Goal: Task Accomplishment & Management: Manage account settings

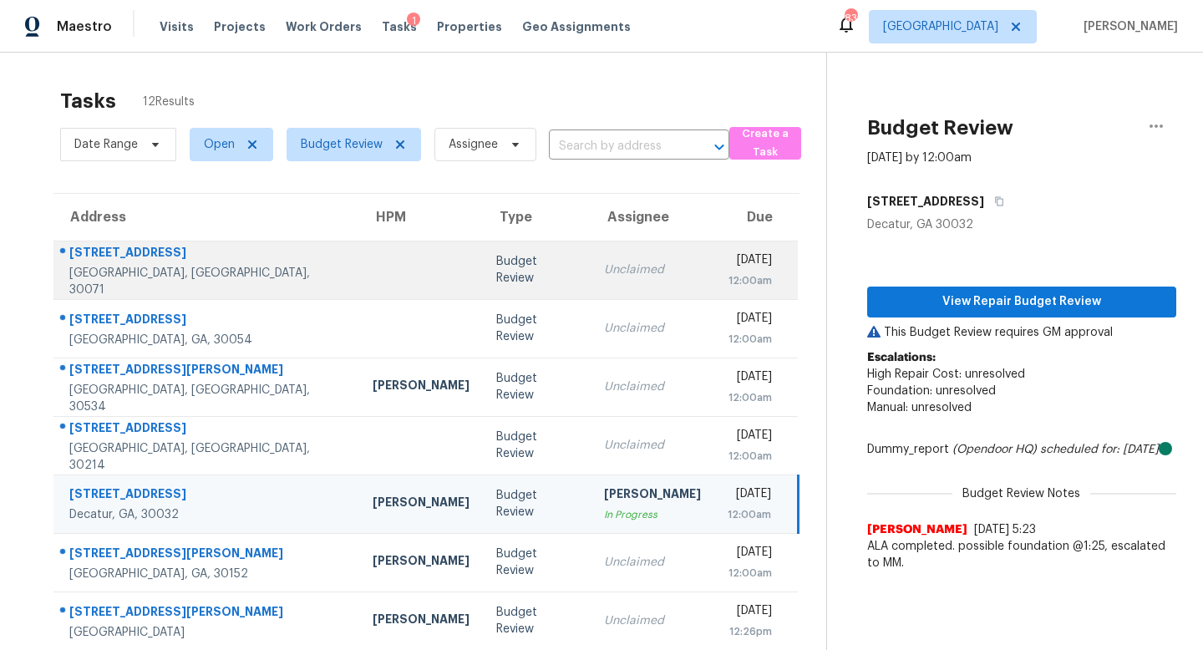
click at [591, 282] on td "Unclaimed" at bounding box center [653, 270] width 124 height 59
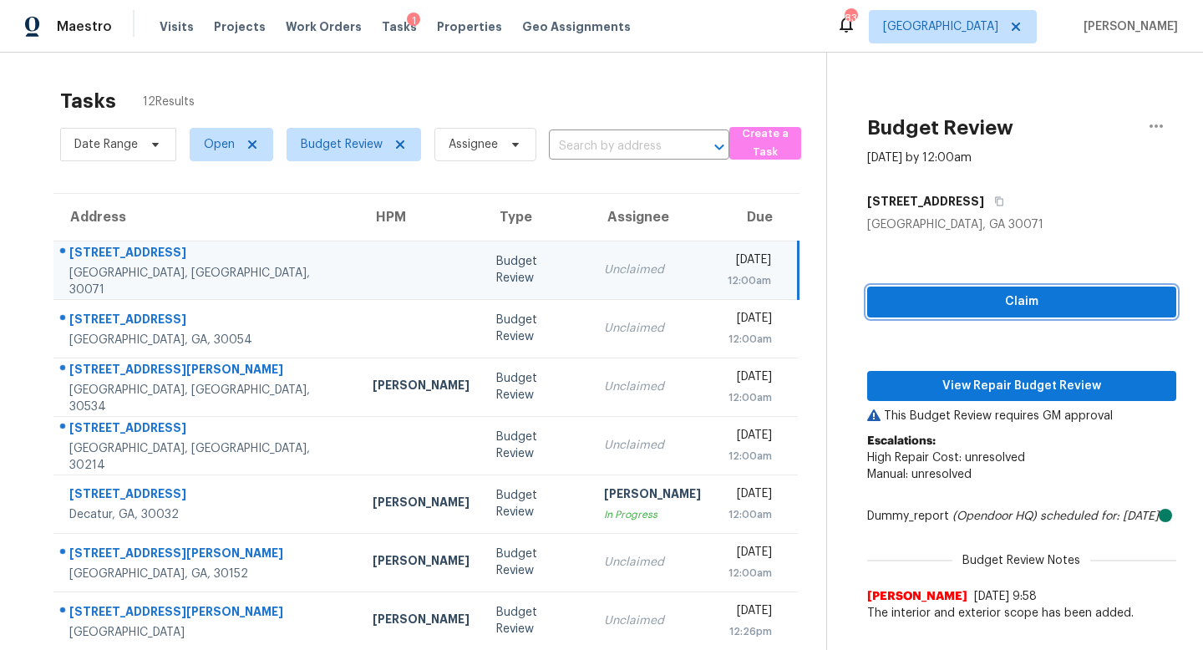
click at [969, 297] on span "Claim" at bounding box center [1022, 302] width 282 height 21
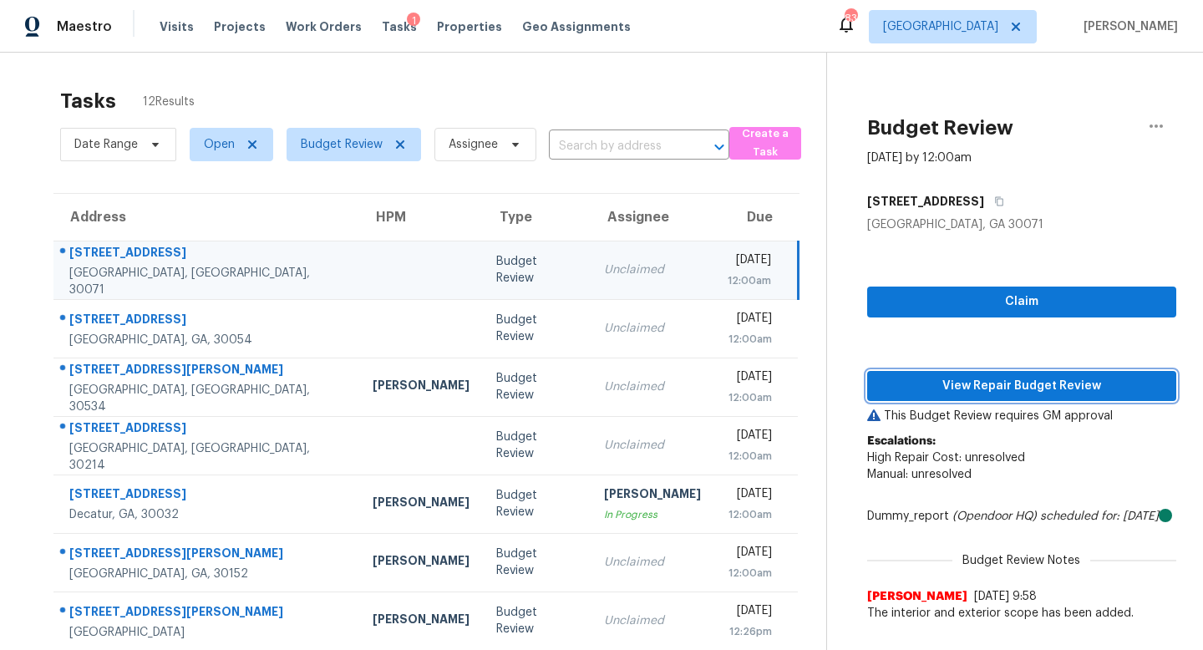
click at [975, 384] on span "View Repair Budget Review" at bounding box center [1022, 386] width 282 height 21
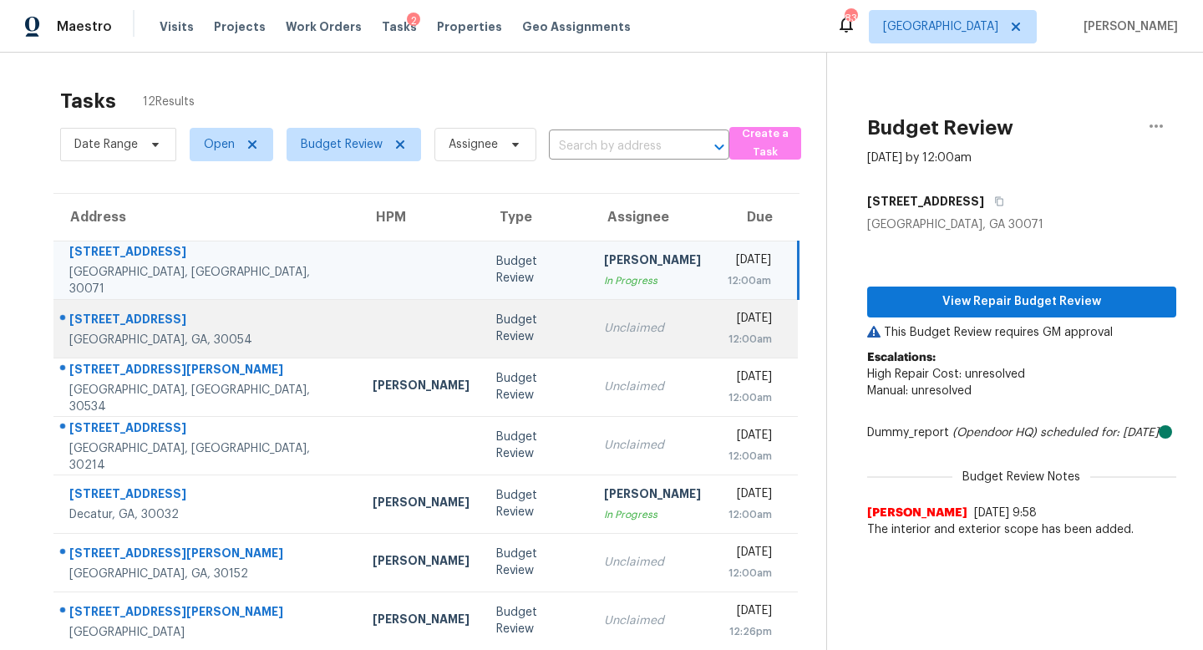
click at [728, 337] on div "12:00am" at bounding box center [750, 339] width 45 height 17
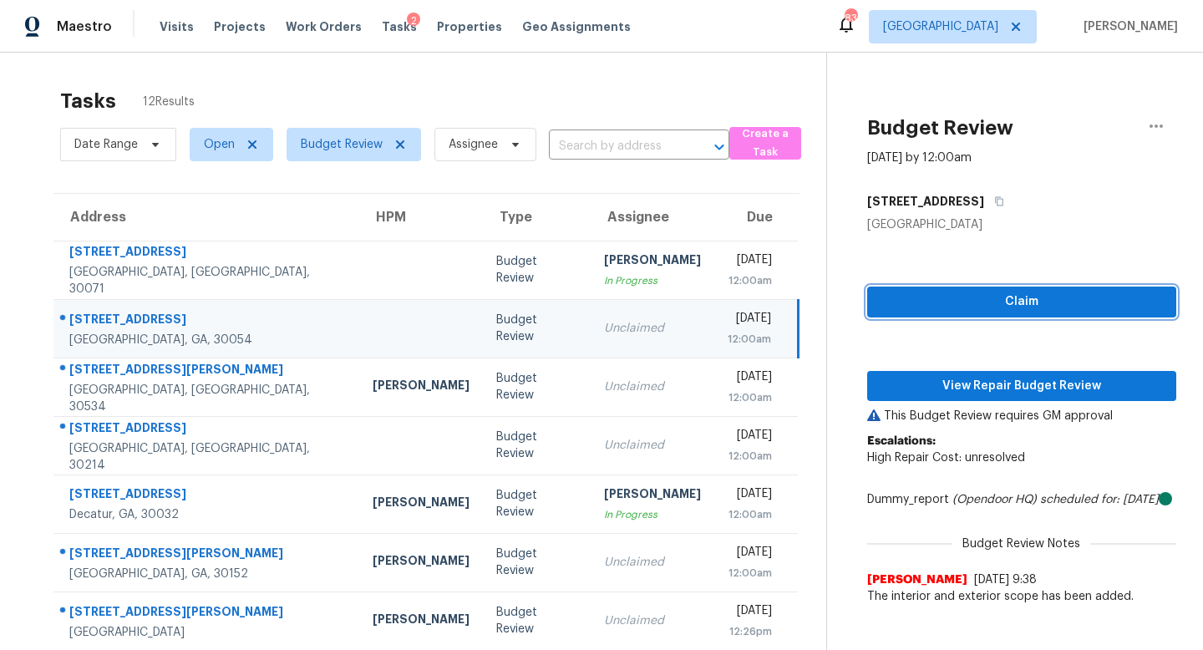
click at [949, 298] on span "Claim" at bounding box center [1022, 302] width 282 height 21
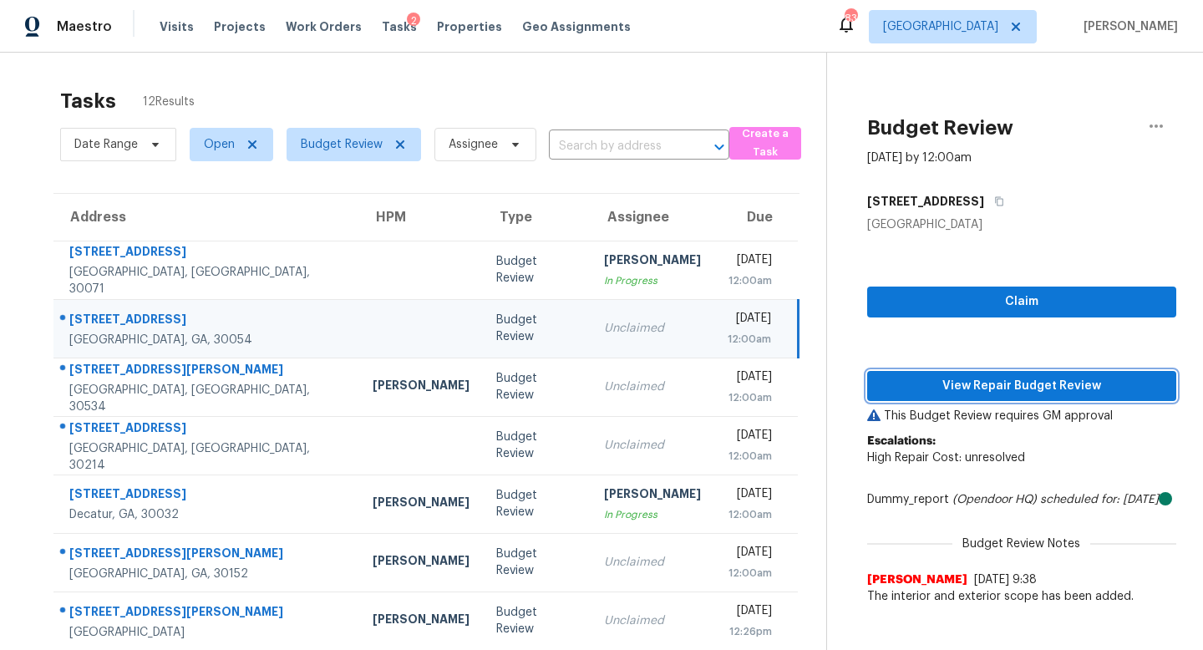
click at [948, 400] on button "View Repair Budget Review" at bounding box center [1021, 386] width 309 height 31
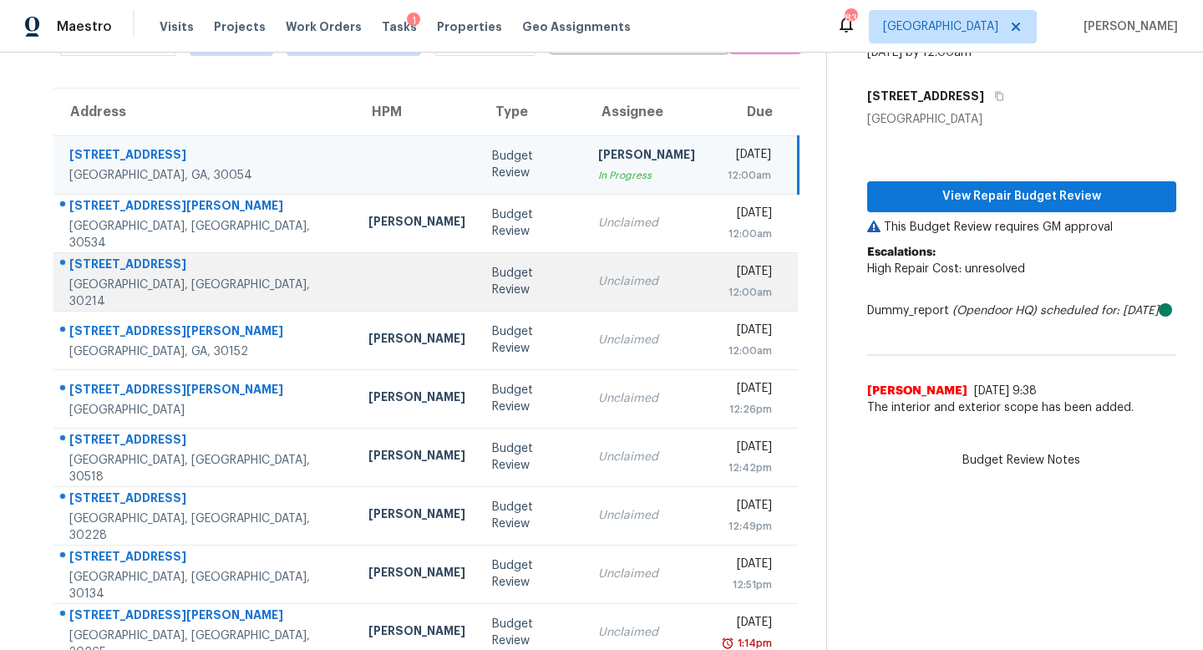
scroll to position [189, 0]
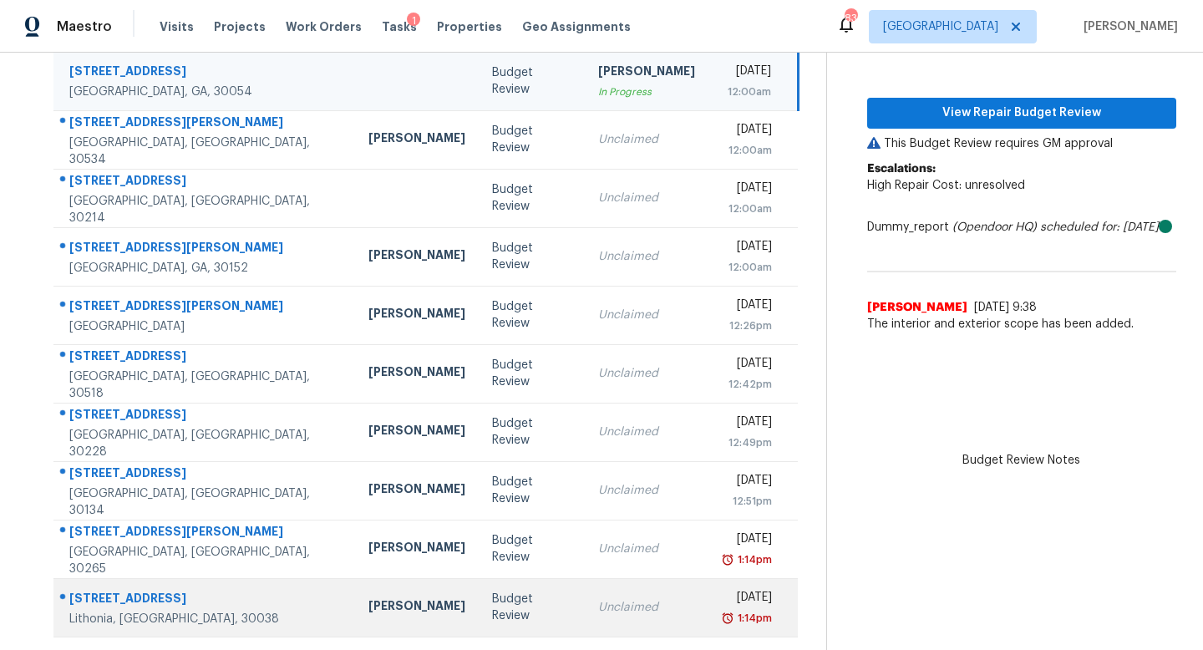
click at [496, 612] on td "Budget Review" at bounding box center [532, 607] width 106 height 59
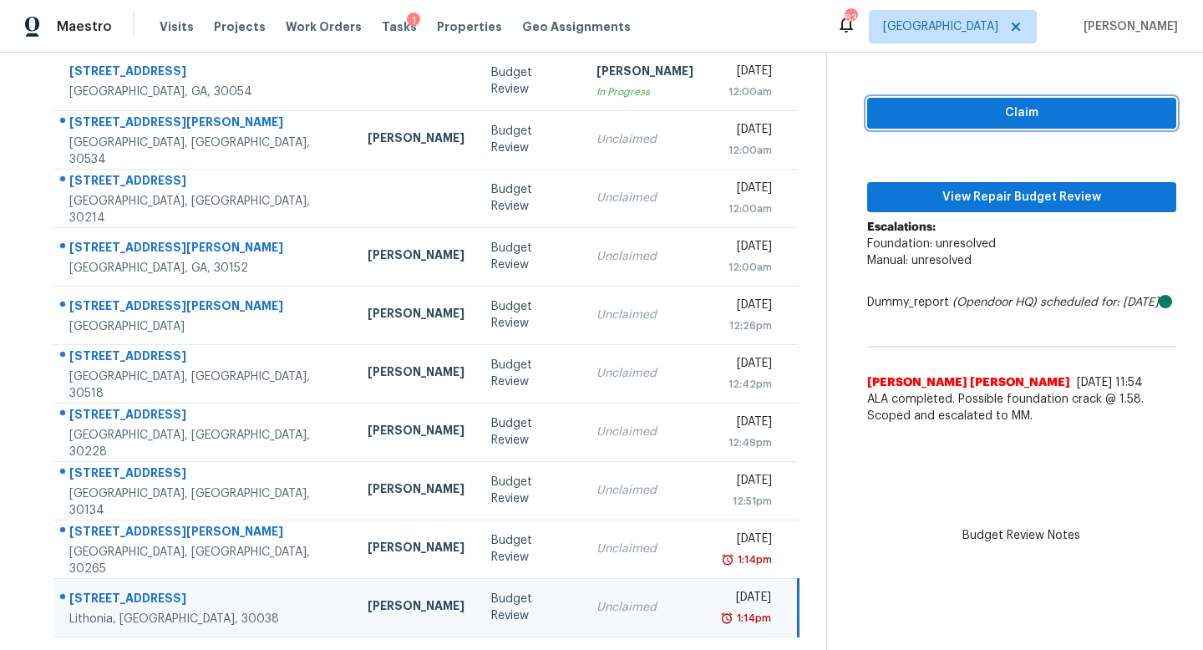
click at [953, 120] on span "Claim" at bounding box center [1022, 113] width 282 height 21
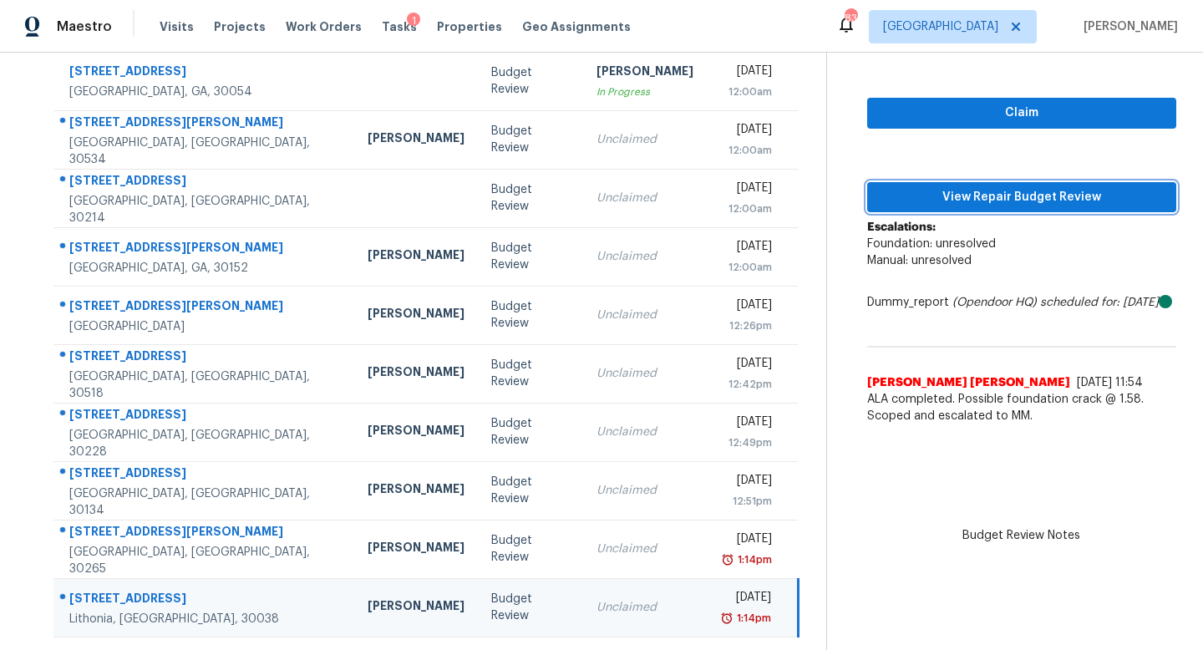
click at [953, 187] on span "View Repair Budget Review" at bounding box center [1022, 197] width 282 height 21
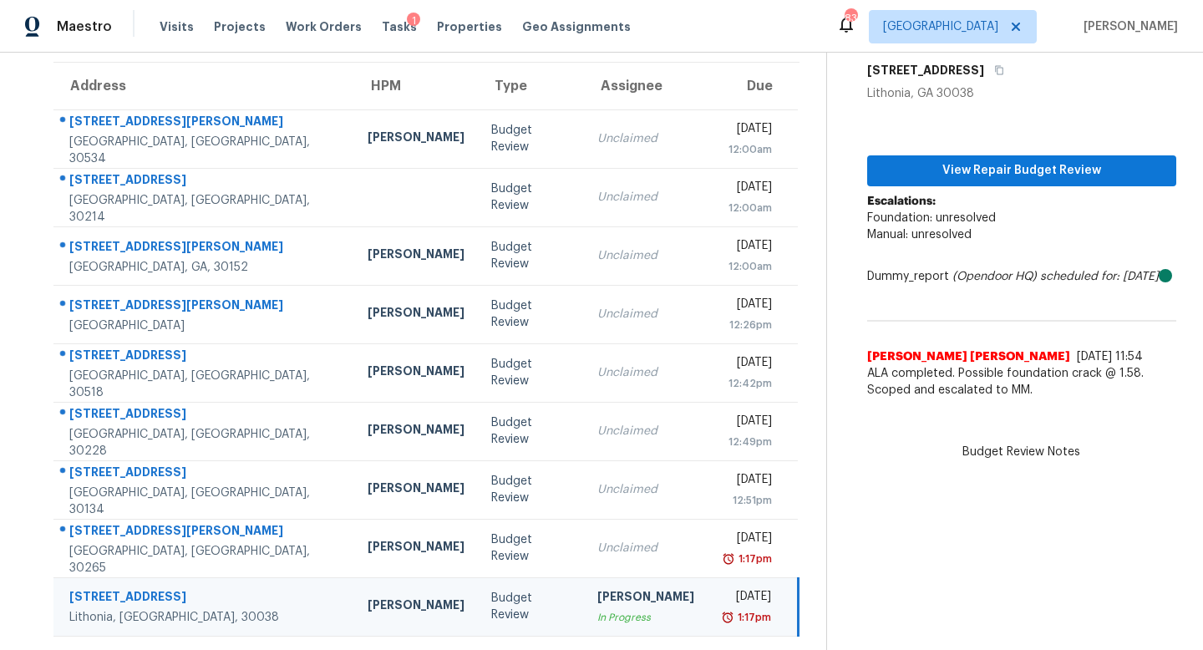
scroll to position [130, 0]
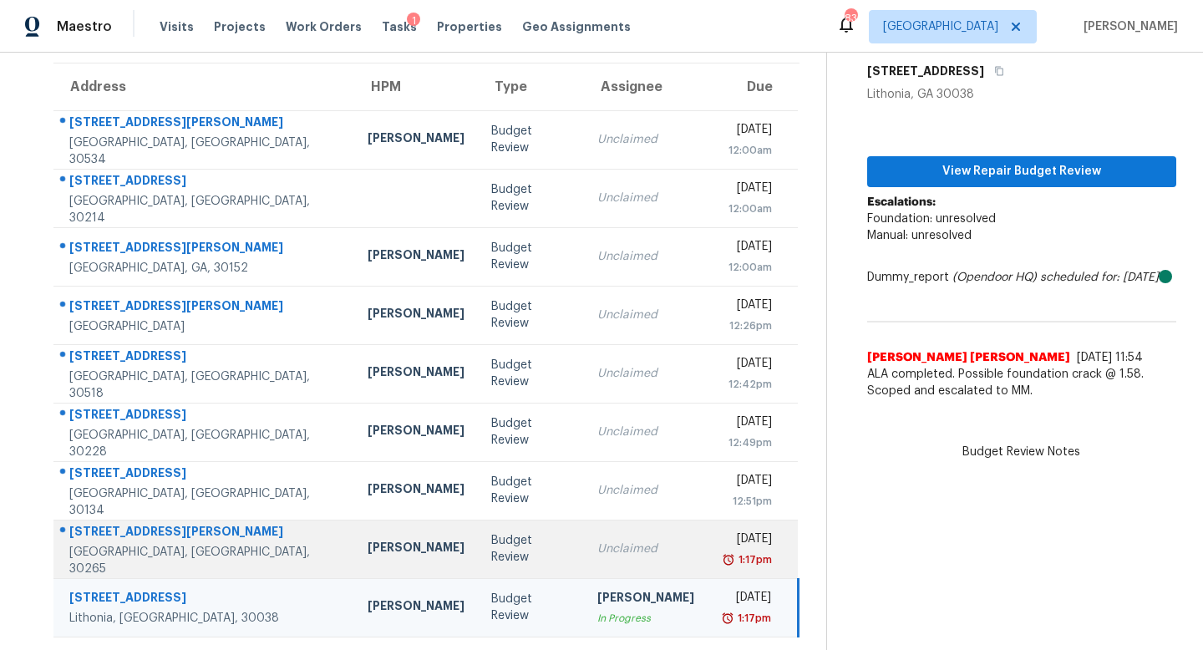
click at [584, 537] on td "Unclaimed" at bounding box center [646, 549] width 124 height 59
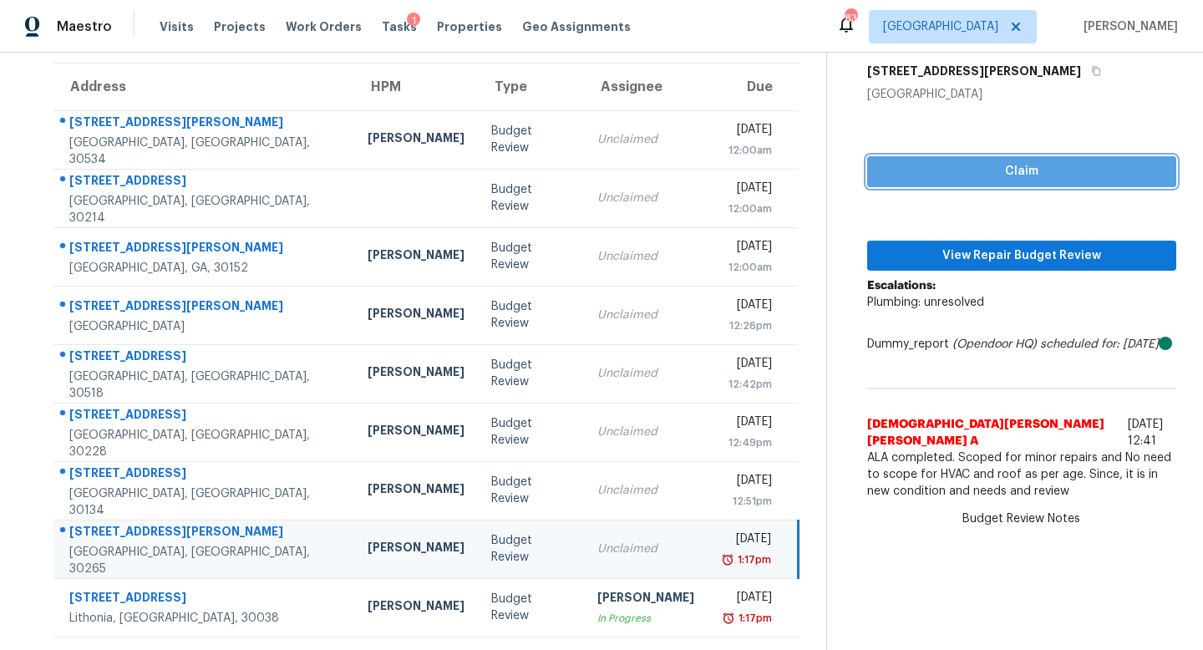
click at [968, 176] on span "Claim" at bounding box center [1022, 171] width 282 height 21
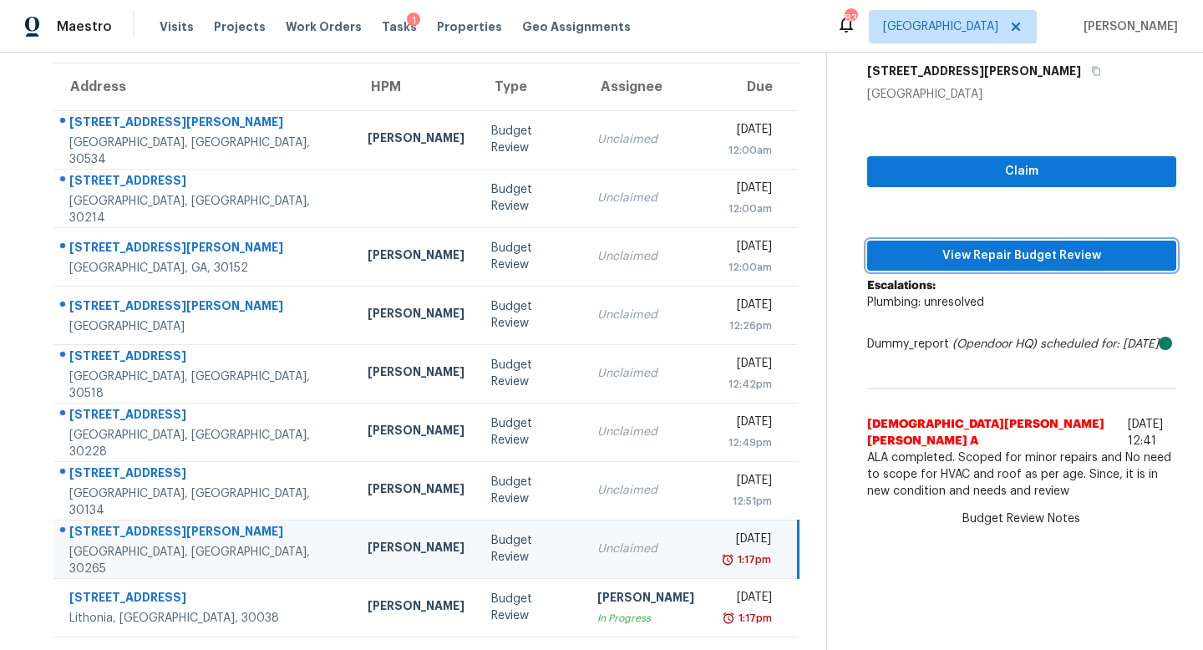
click at [968, 259] on span "View Repair Budget Review" at bounding box center [1022, 256] width 282 height 21
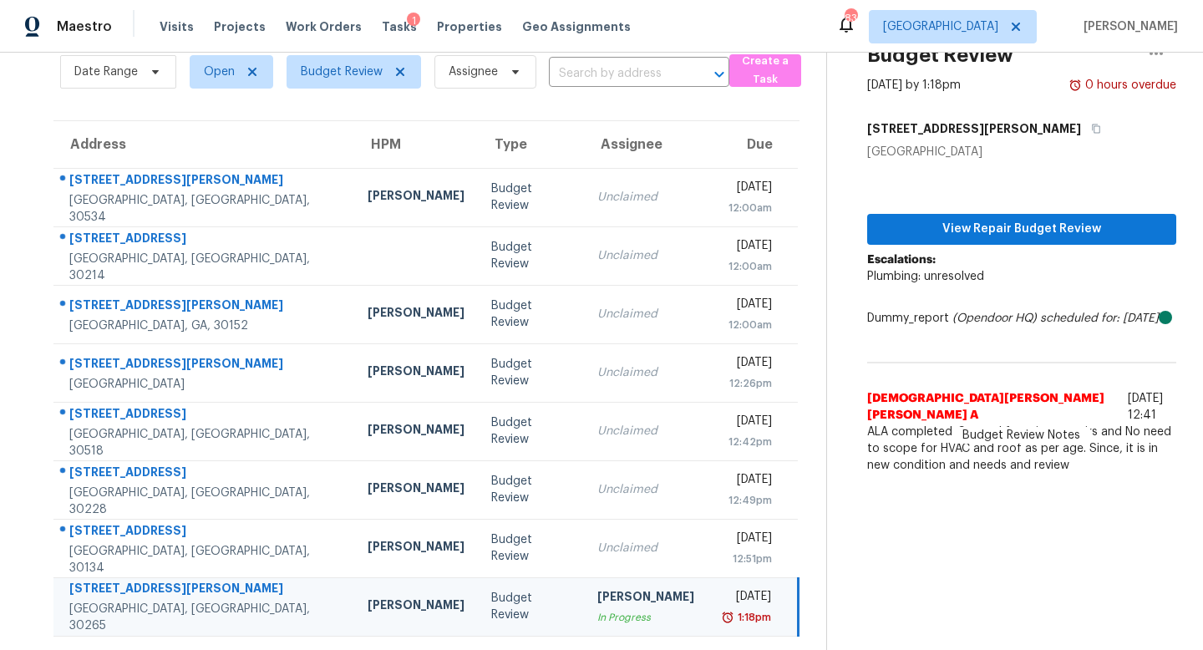
scroll to position [72, 0]
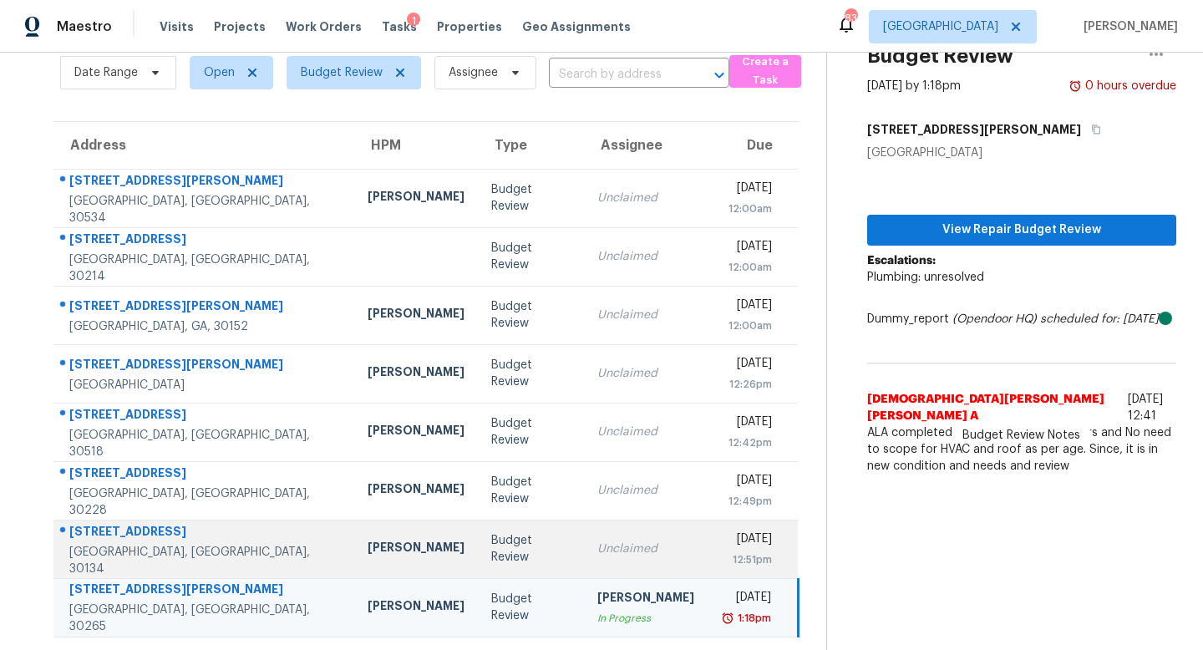
click at [491, 550] on div "Budget Review" at bounding box center [530, 548] width 79 height 33
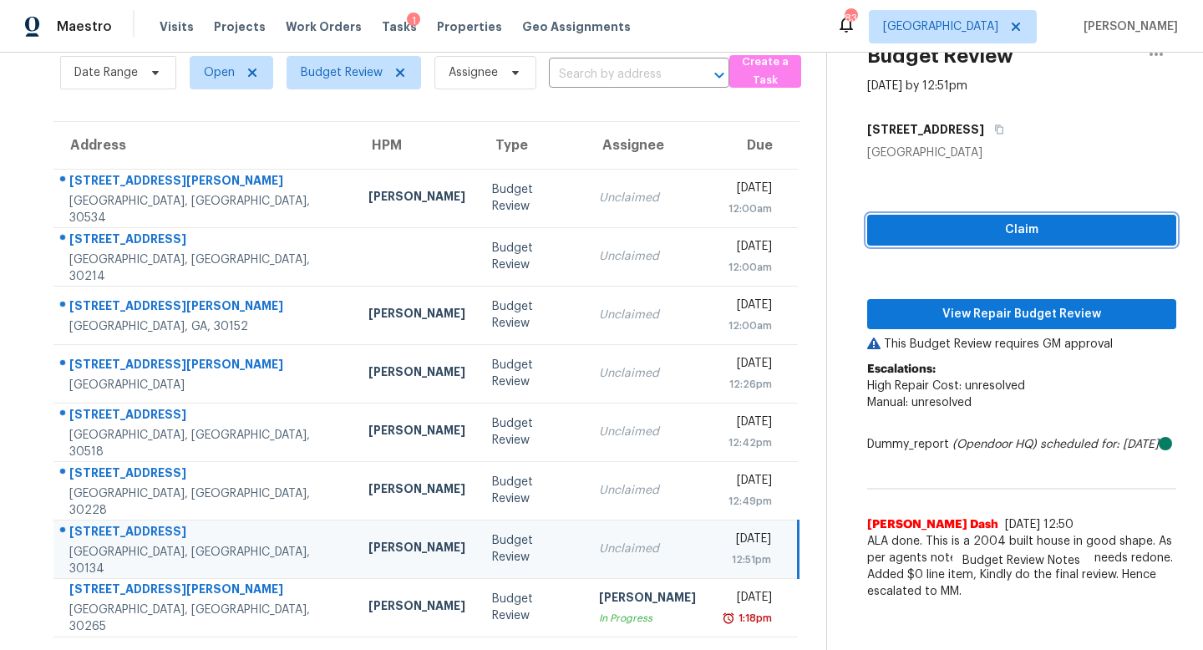
click at [1001, 220] on span "Claim" at bounding box center [1022, 230] width 282 height 21
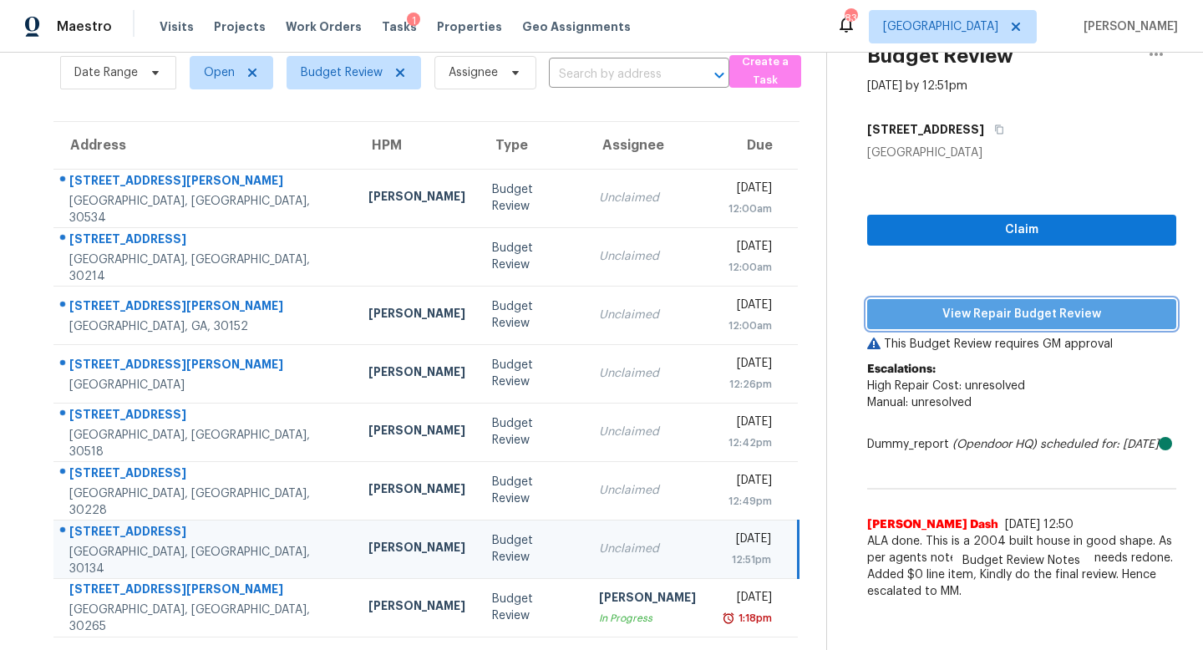
click at [997, 301] on button "View Repair Budget Review" at bounding box center [1021, 314] width 309 height 31
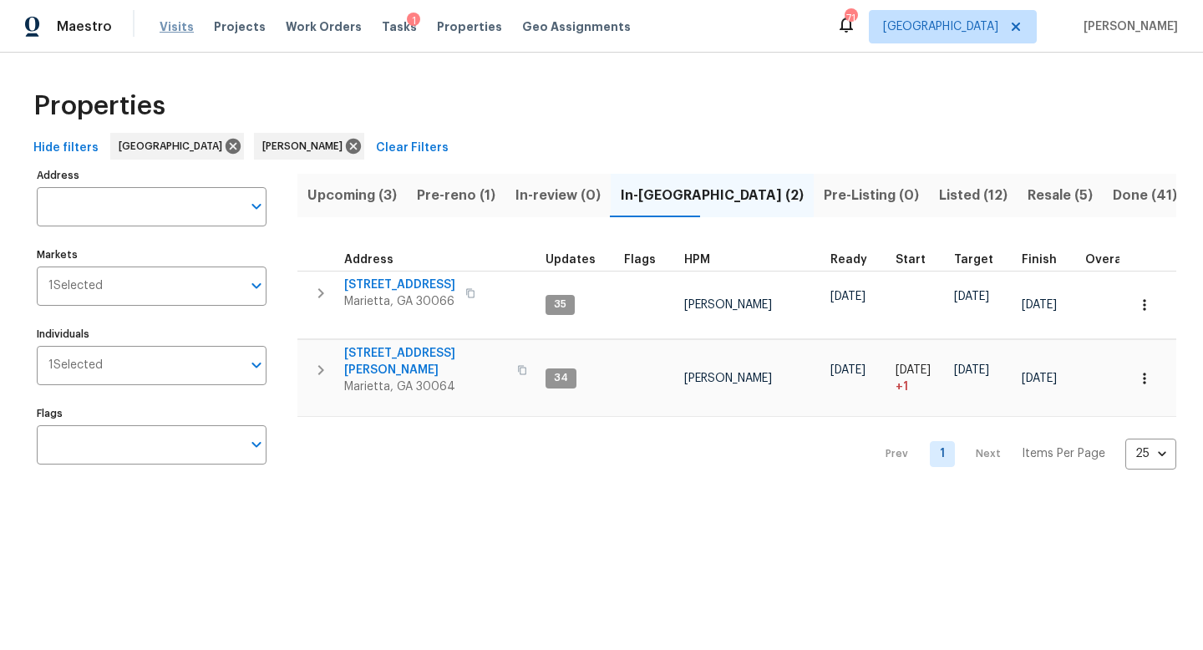
click at [169, 33] on span "Visits" at bounding box center [177, 26] width 34 height 17
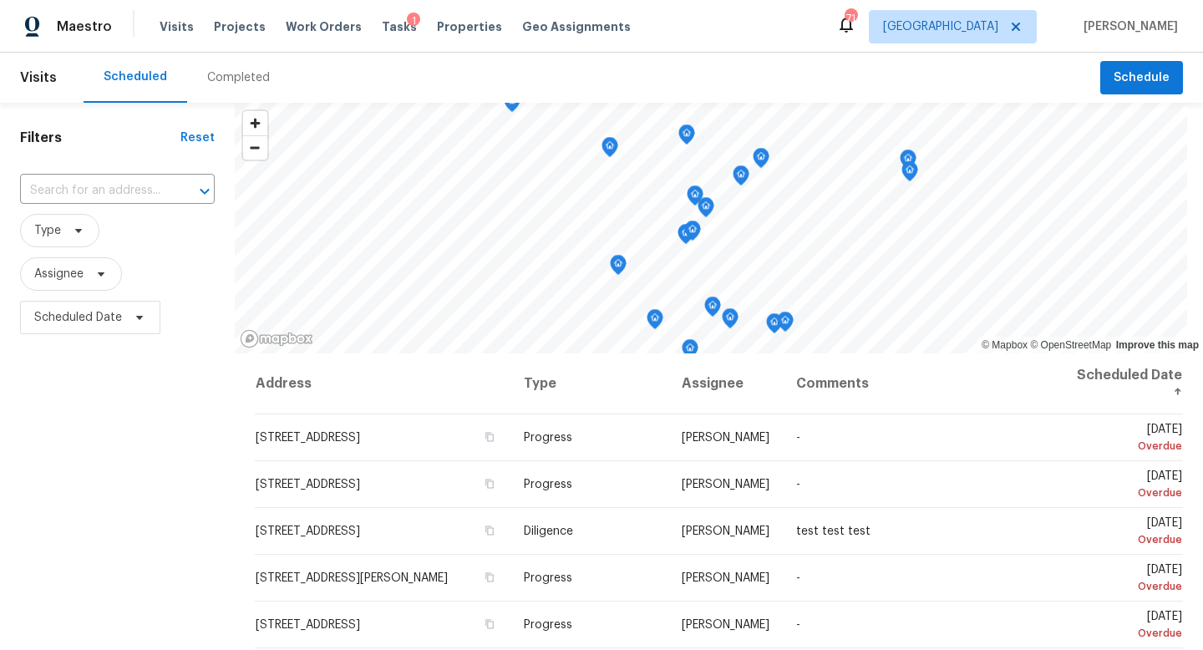
click at [147, 205] on div "​" at bounding box center [117, 191] width 195 height 36
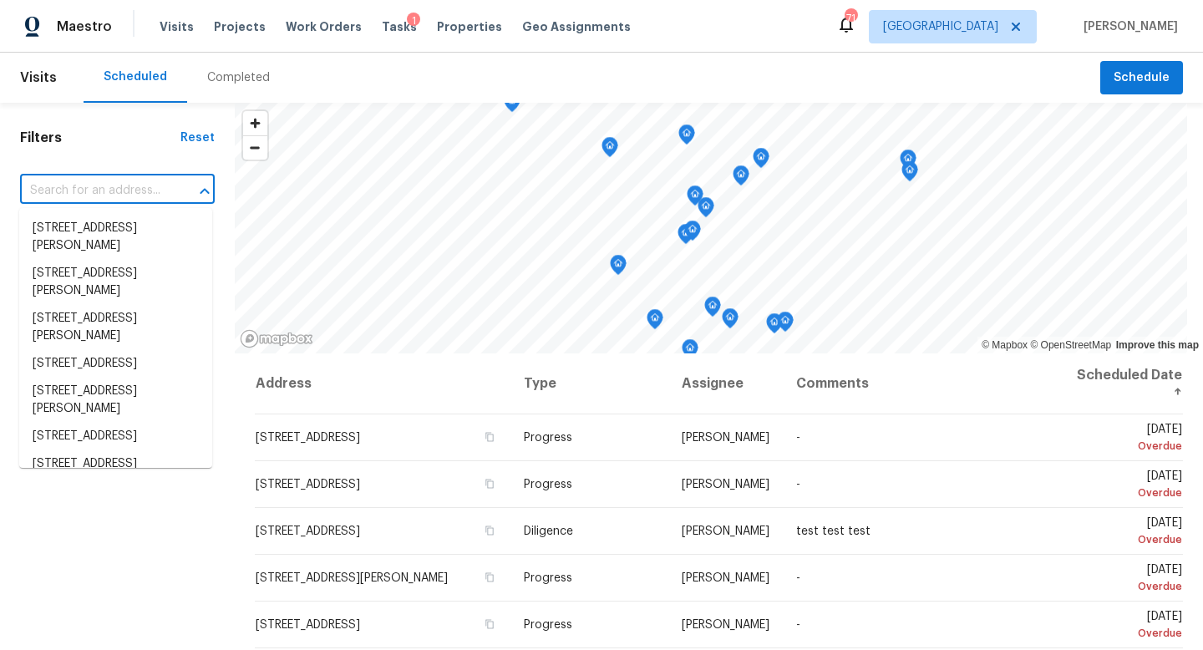
click at [136, 188] on input "text" at bounding box center [94, 191] width 148 height 26
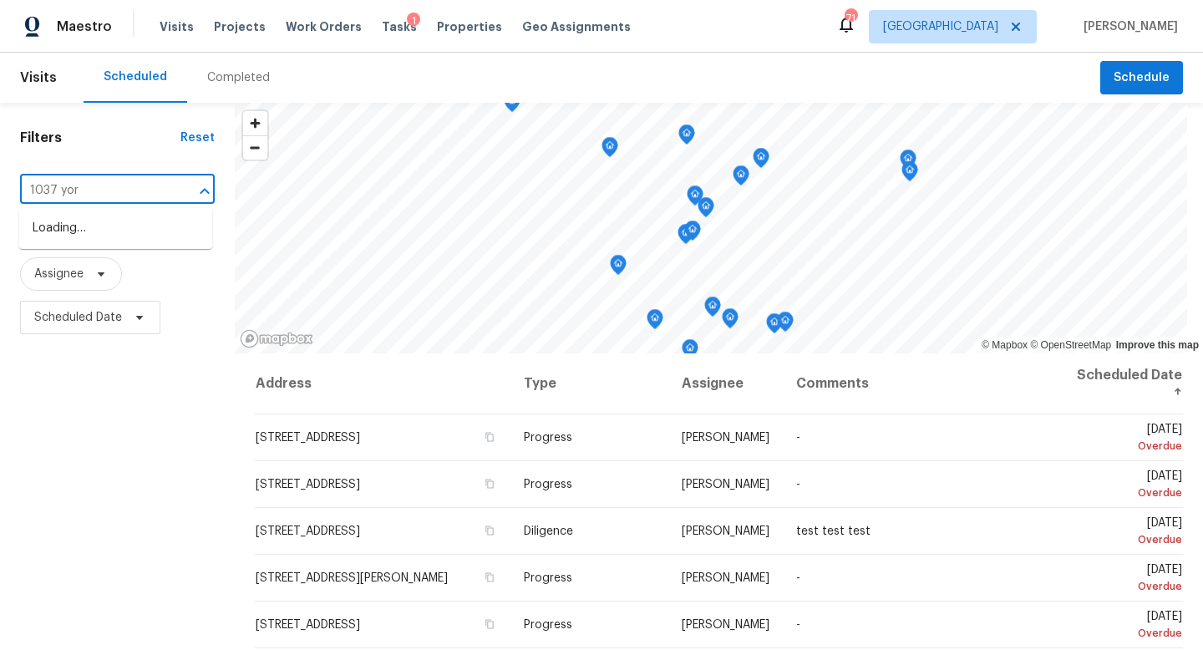
type input "1037 york"
click at [125, 221] on li "1037 Yorkshire Dr, Griffin, GA 30223" at bounding box center [115, 237] width 193 height 45
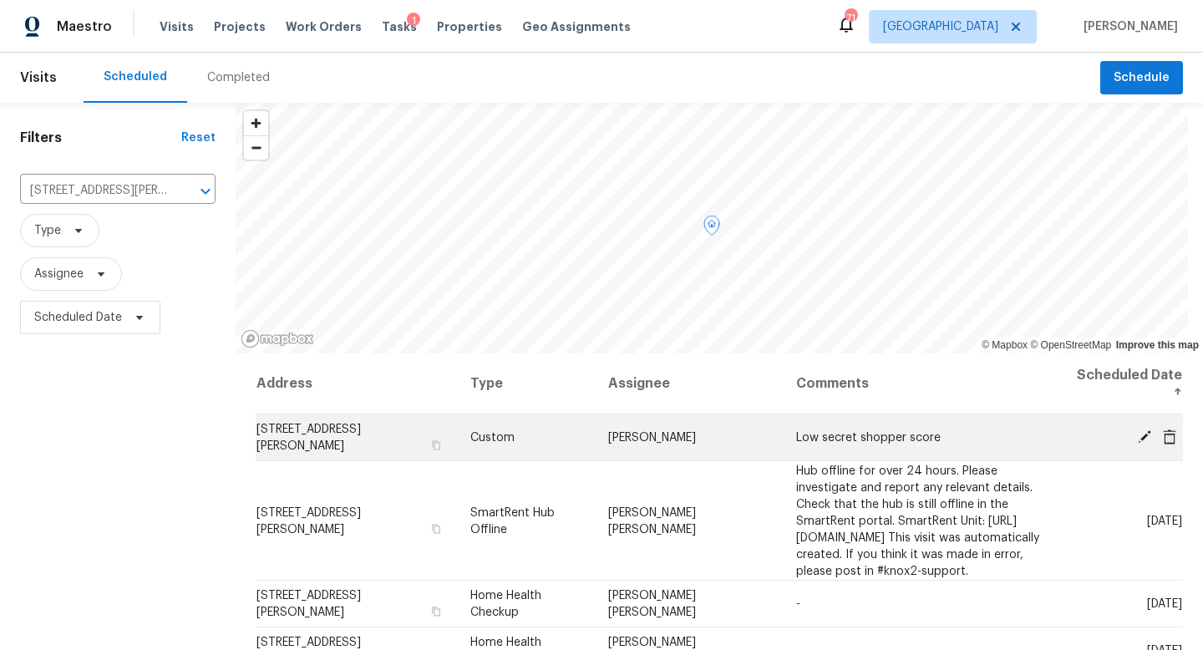
click at [1145, 435] on icon at bounding box center [1144, 436] width 13 height 13
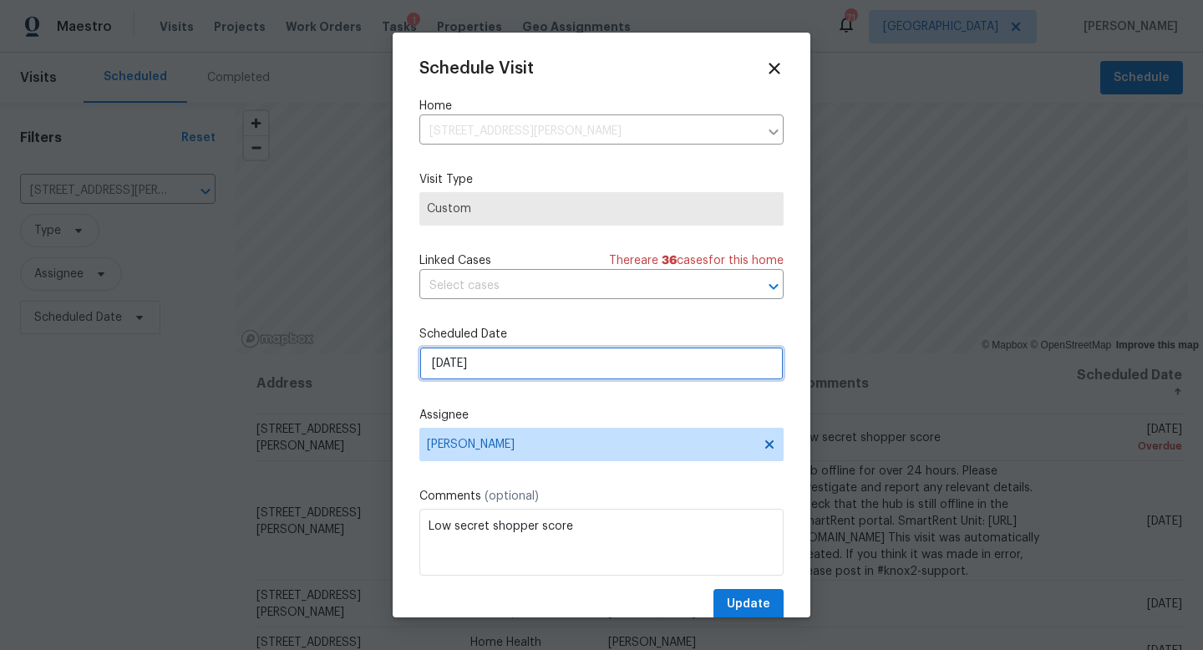
click at [623, 359] on input "9/5/2025" at bounding box center [602, 363] width 364 height 33
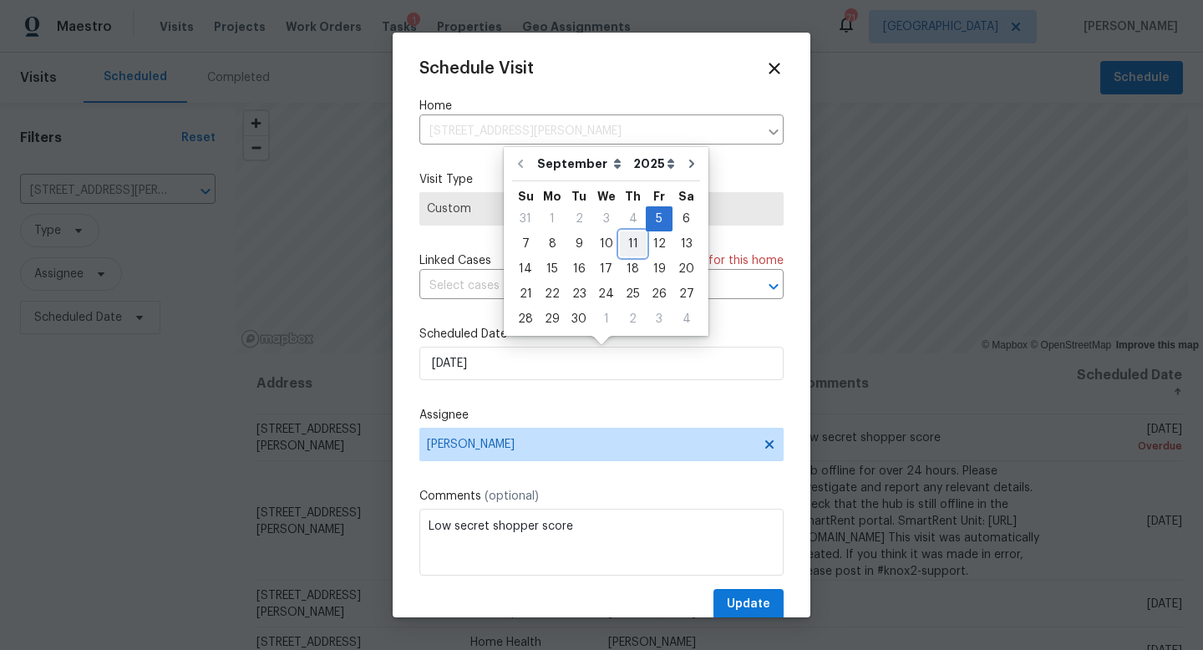
click at [629, 241] on div "11" at bounding box center [633, 243] width 26 height 23
type input "9/11/2025"
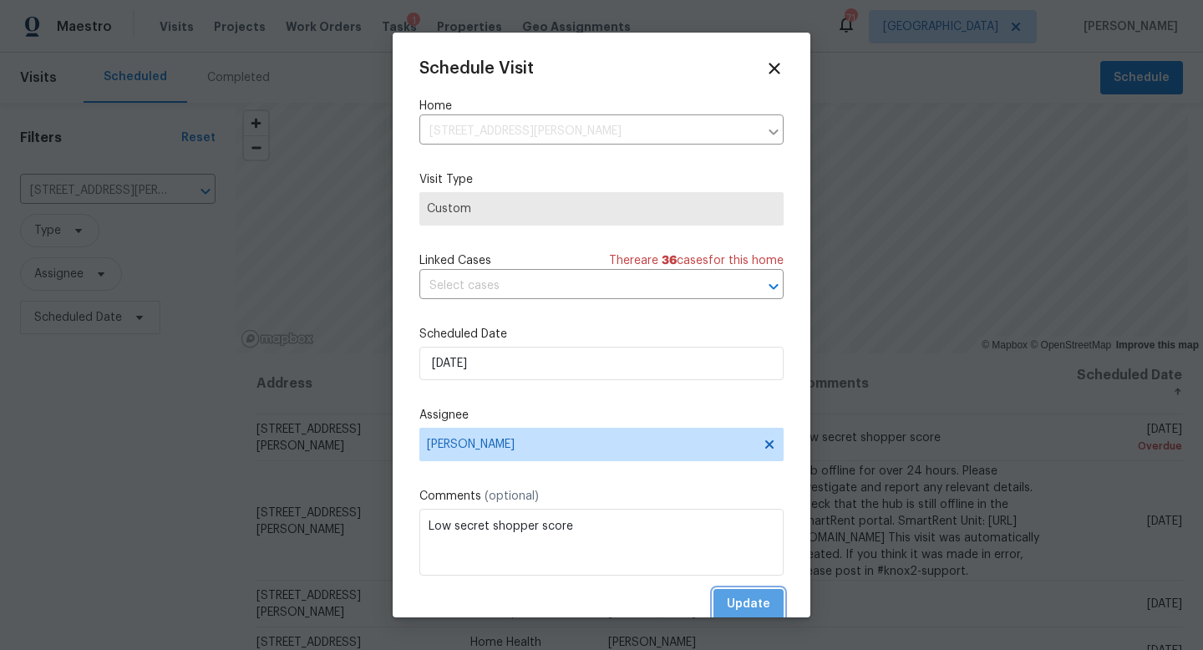
click at [746, 598] on span "Update" at bounding box center [748, 604] width 43 height 21
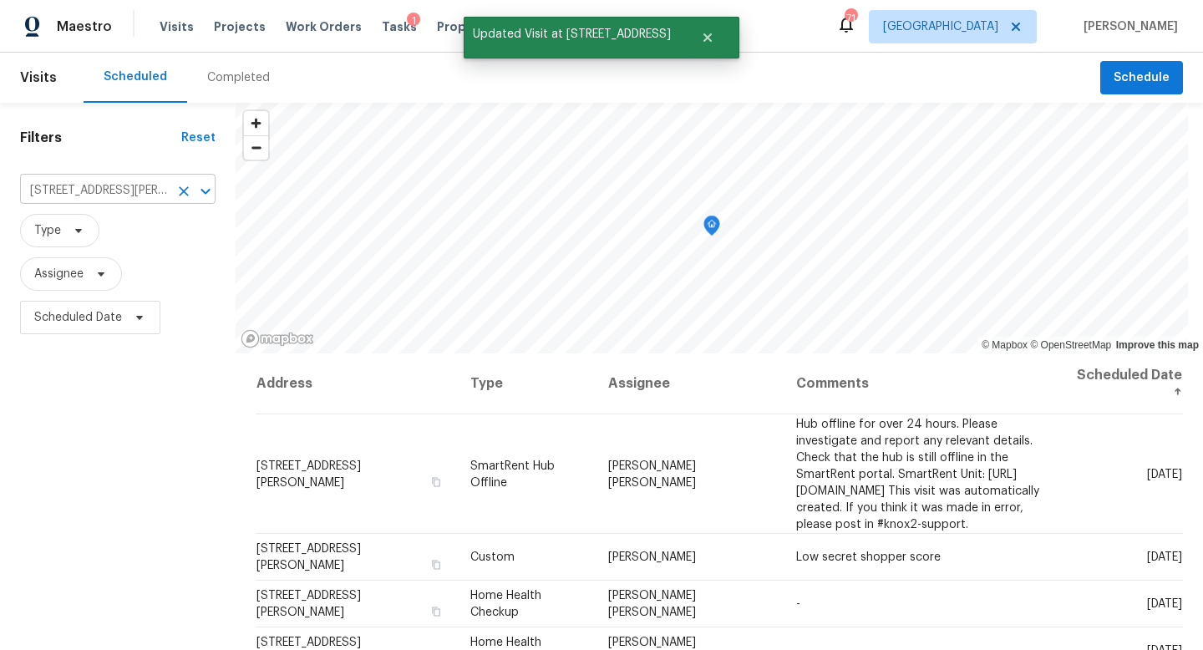
click at [190, 193] on icon "Clear" at bounding box center [184, 191] width 17 height 17
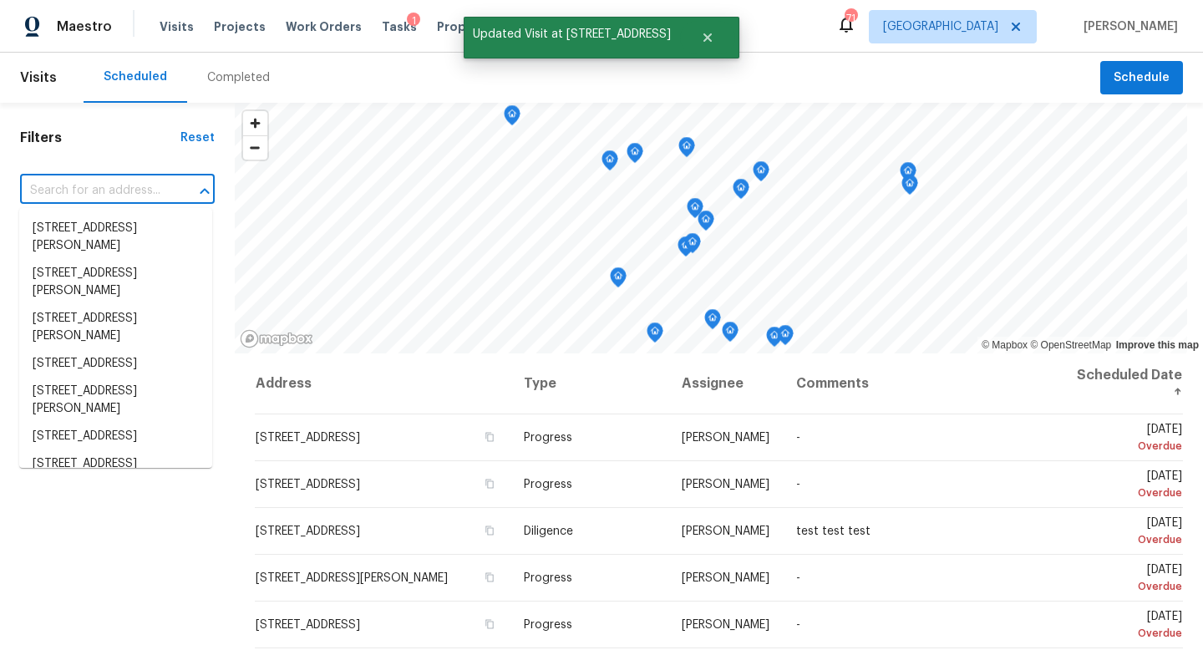
click at [94, 179] on input "text" at bounding box center [94, 191] width 148 height 26
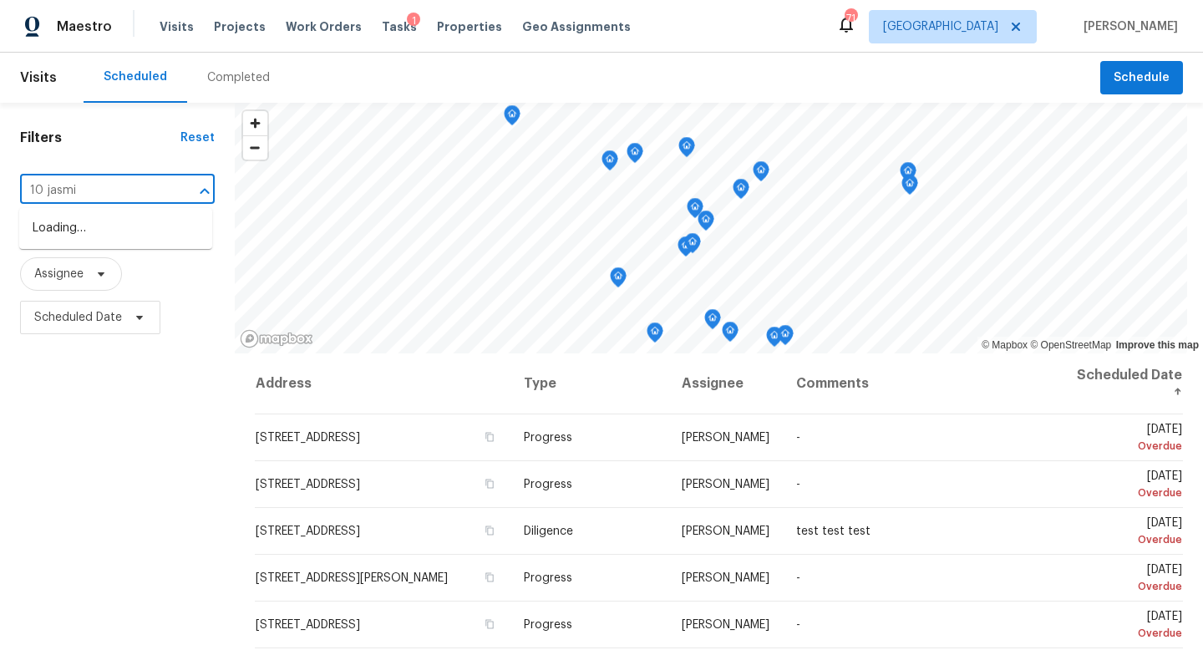
type input "10 jasmin"
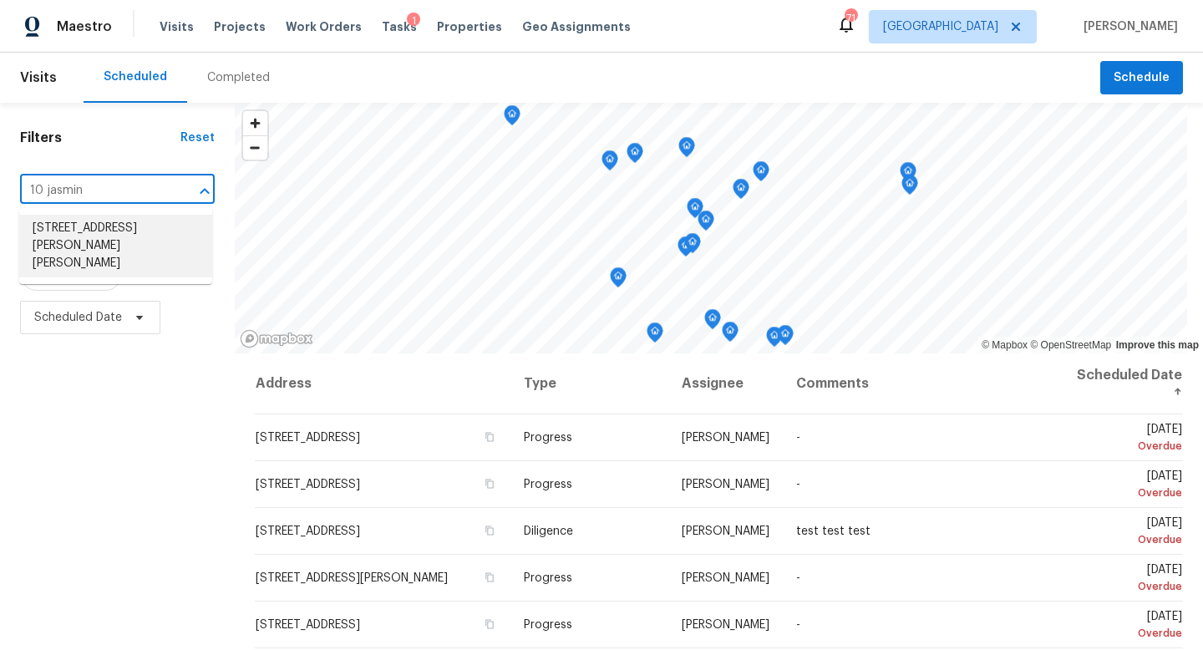
click at [79, 229] on li "10 Jasmine Ln SW, Euharlee, GA 30120" at bounding box center [115, 246] width 193 height 63
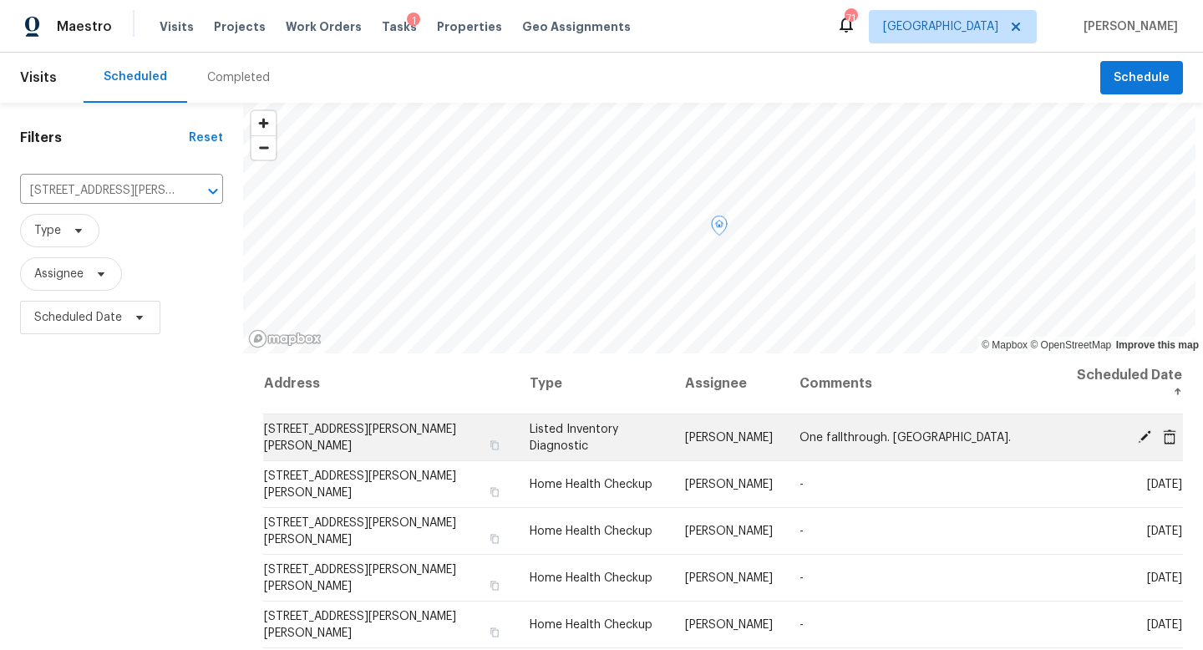
click at [1149, 435] on icon at bounding box center [1144, 436] width 15 height 15
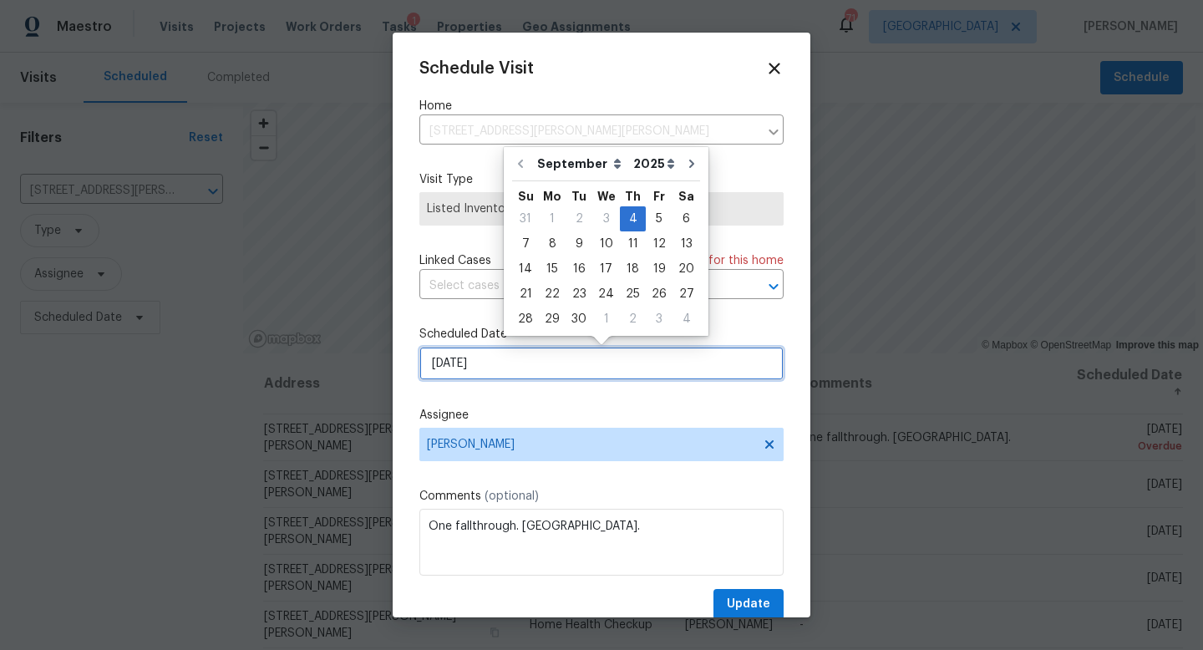
click at [499, 358] on input "9/4/2025" at bounding box center [602, 363] width 364 height 33
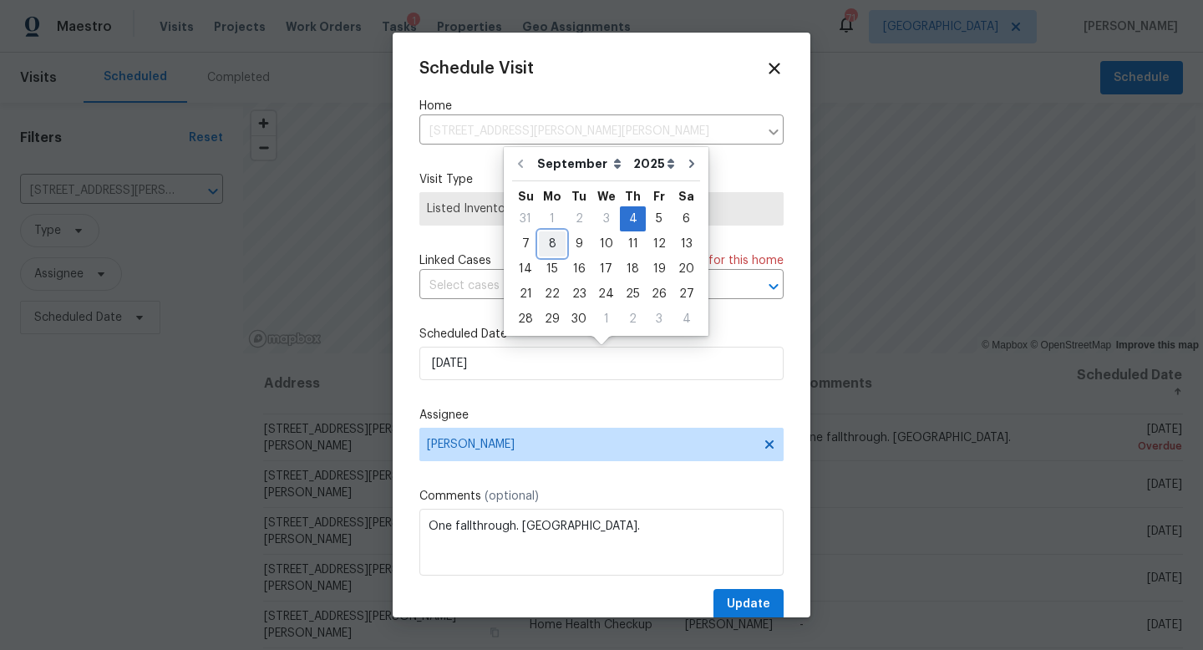
click at [552, 246] on div "8" at bounding box center [552, 243] width 27 height 23
type input "9/8/2025"
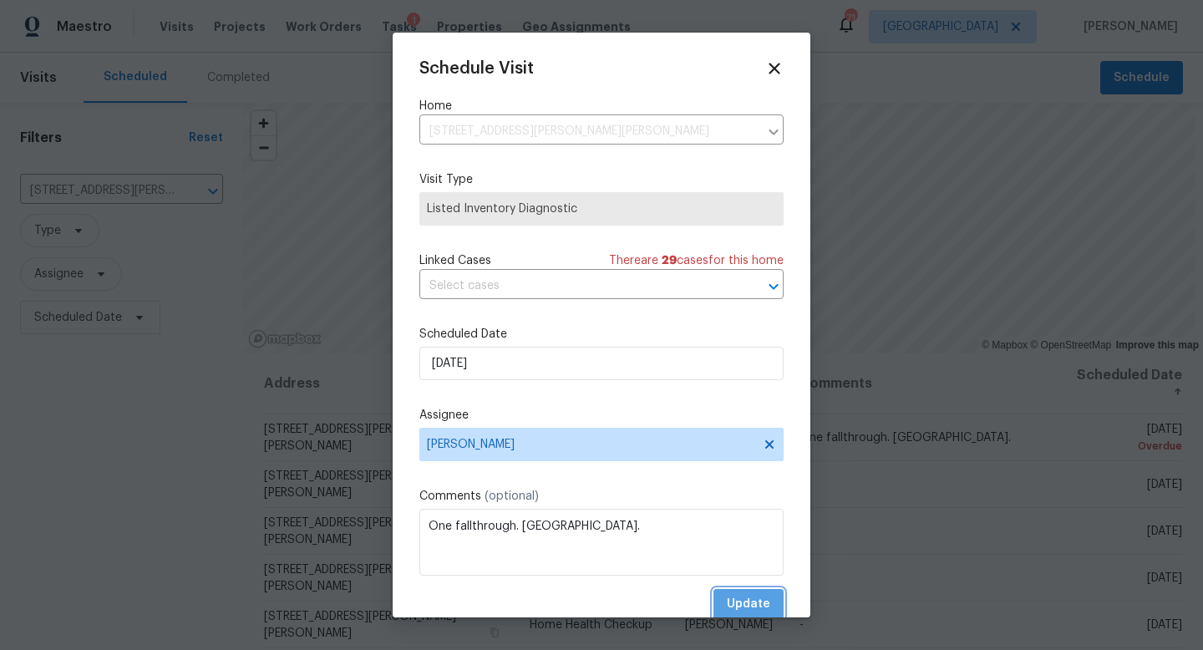
click at [760, 608] on span "Update" at bounding box center [748, 604] width 43 height 21
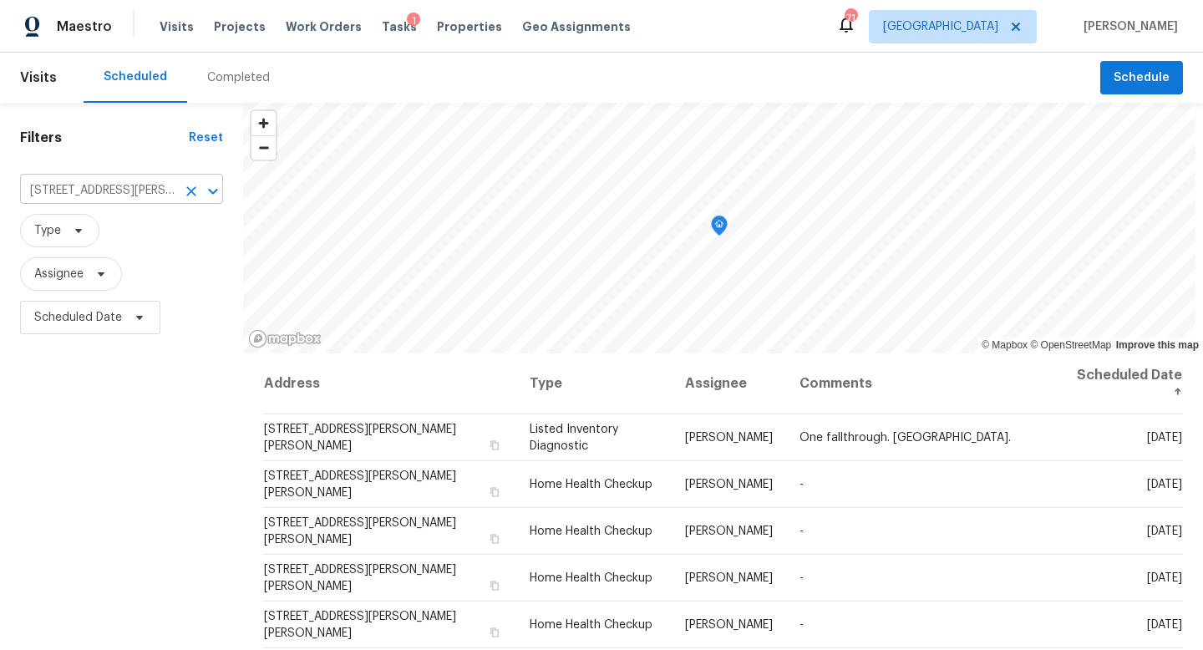
click at [196, 192] on icon "Clear" at bounding box center [191, 191] width 17 height 17
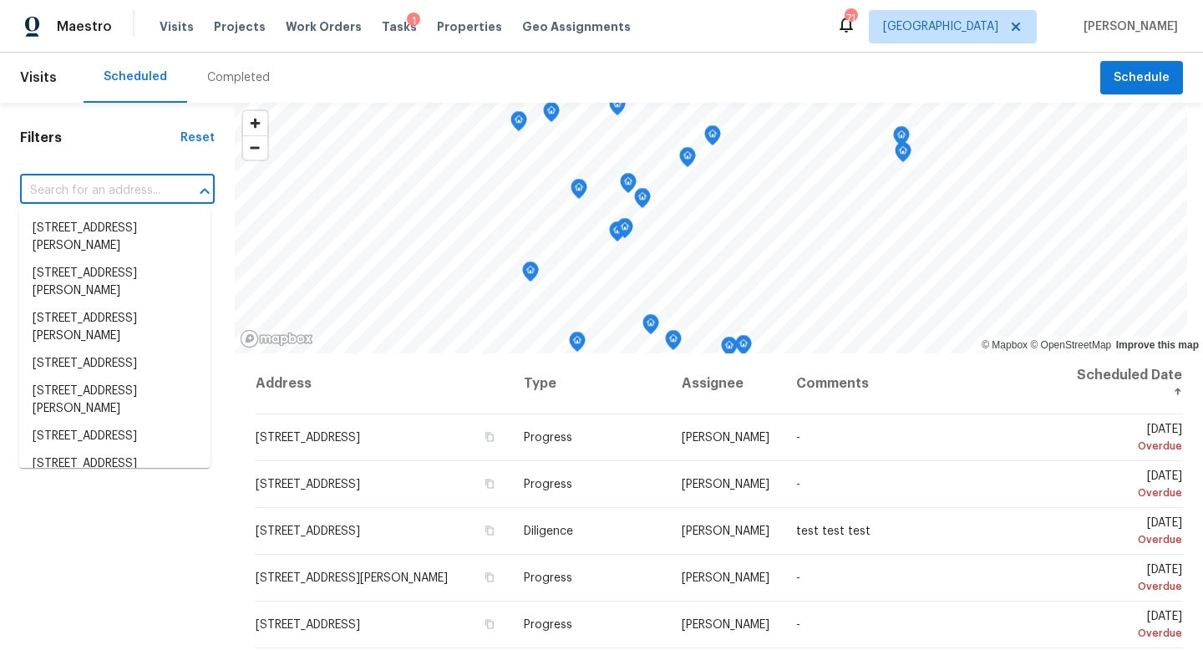
click at [125, 186] on input "text" at bounding box center [94, 191] width 148 height 26
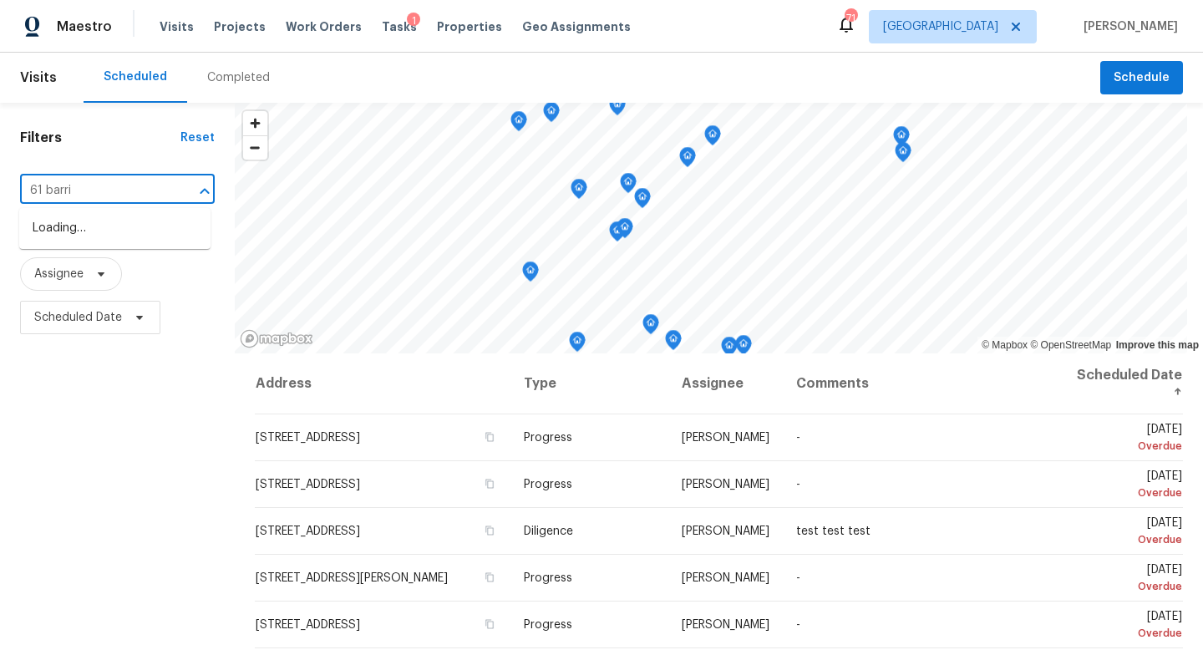
type input "61 barrin"
click at [127, 231] on li "61 Barrington Pl, Marietta, GA 30066" at bounding box center [114, 229] width 191 height 28
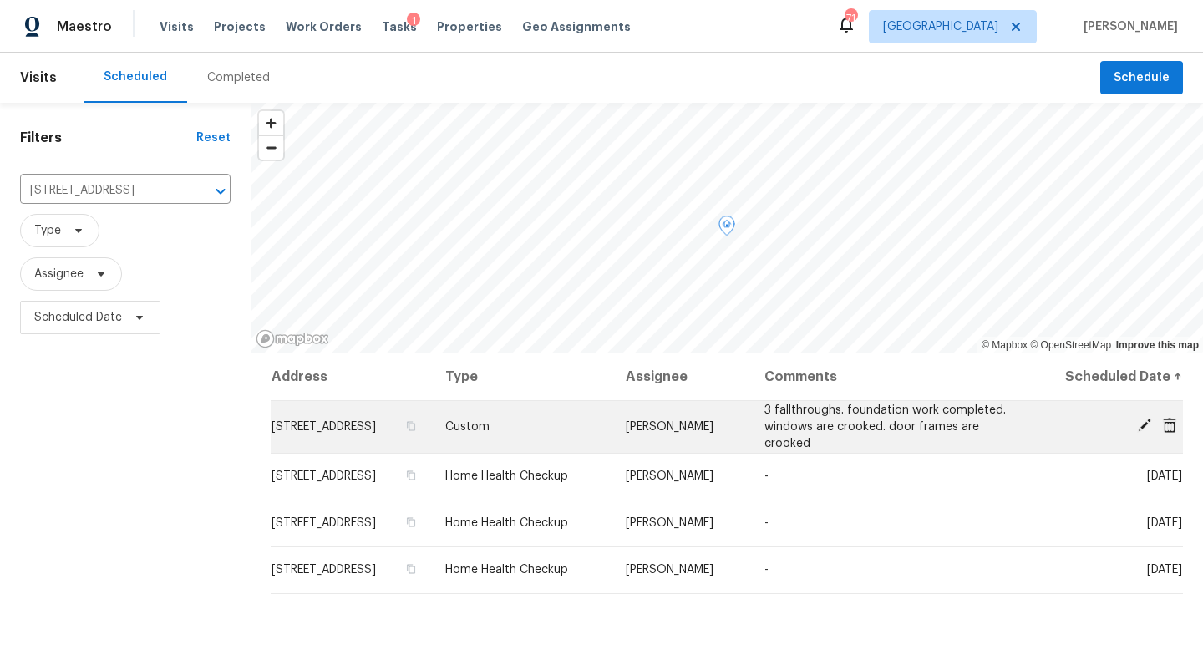
click at [1142, 420] on icon at bounding box center [1144, 425] width 15 height 15
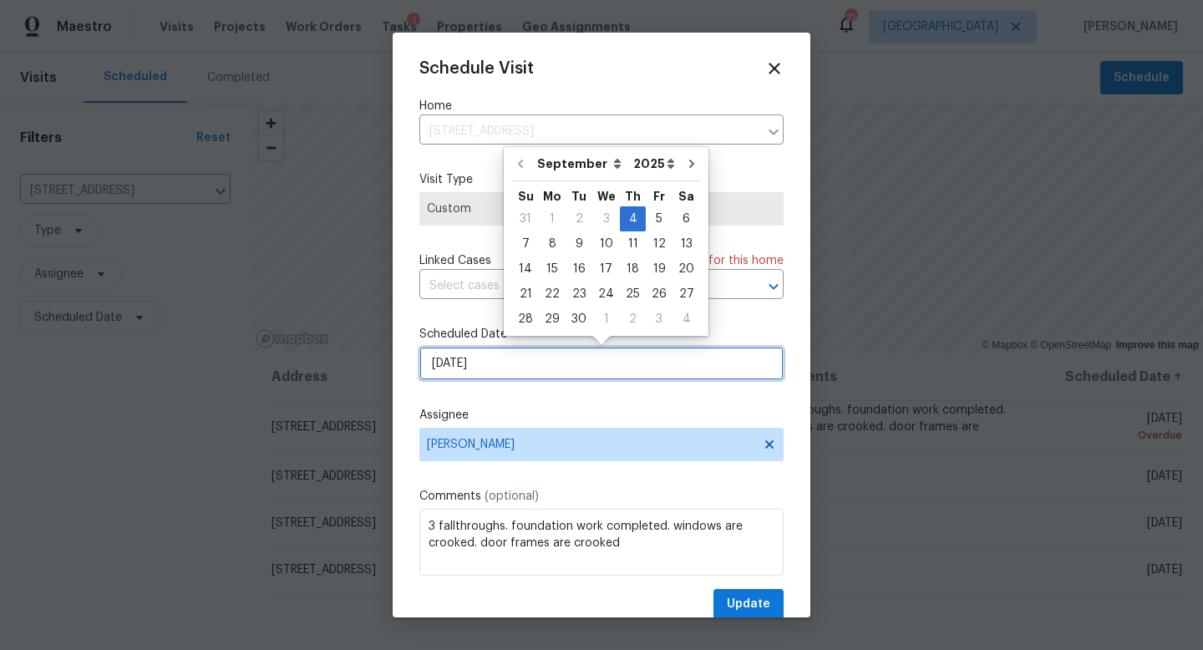
click at [478, 364] on input "9/4/2025" at bounding box center [602, 363] width 364 height 33
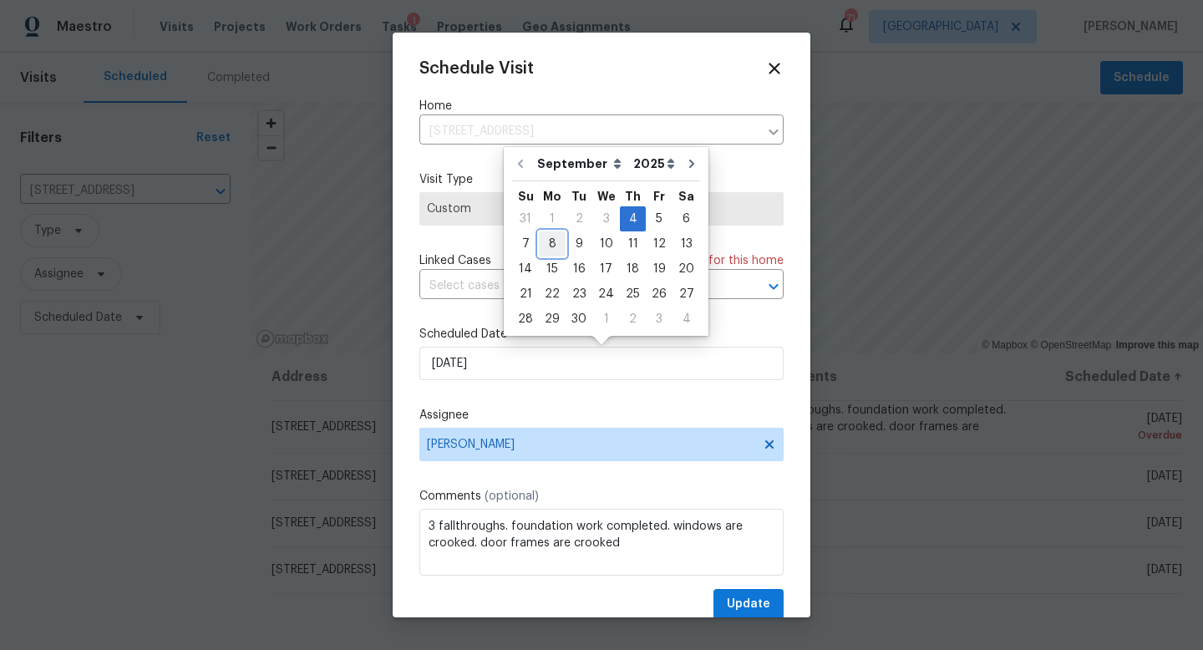
click at [550, 250] on div "8" at bounding box center [552, 243] width 27 height 23
type input "9/8/2025"
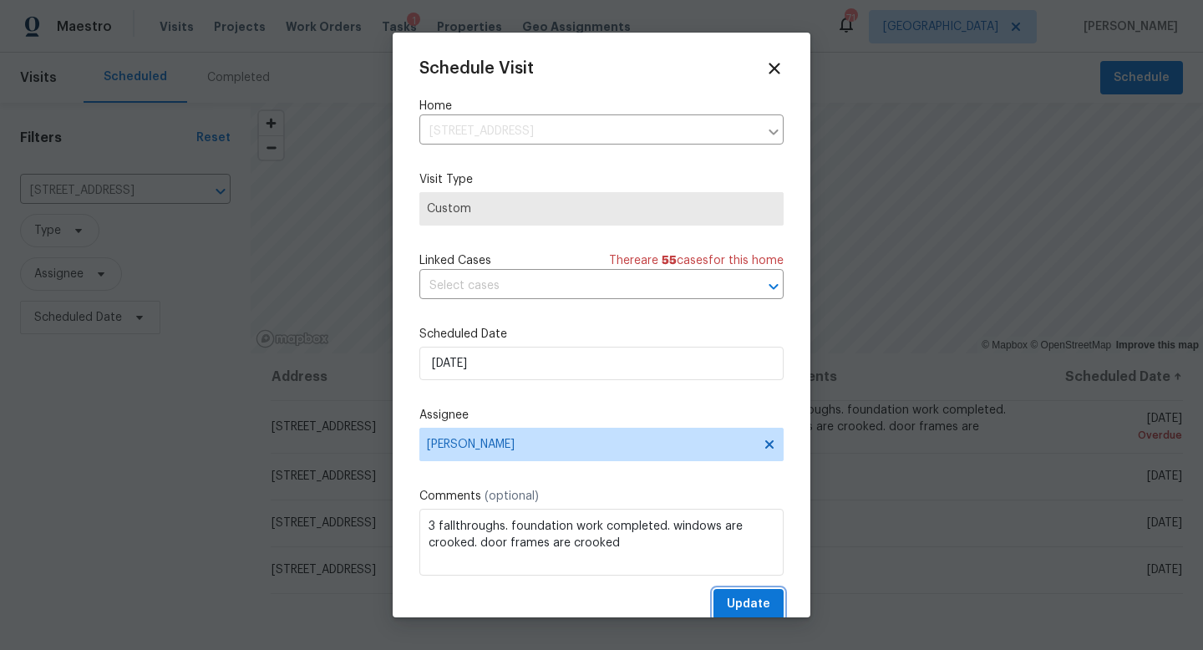
click at [745, 607] on span "Update" at bounding box center [748, 604] width 43 height 21
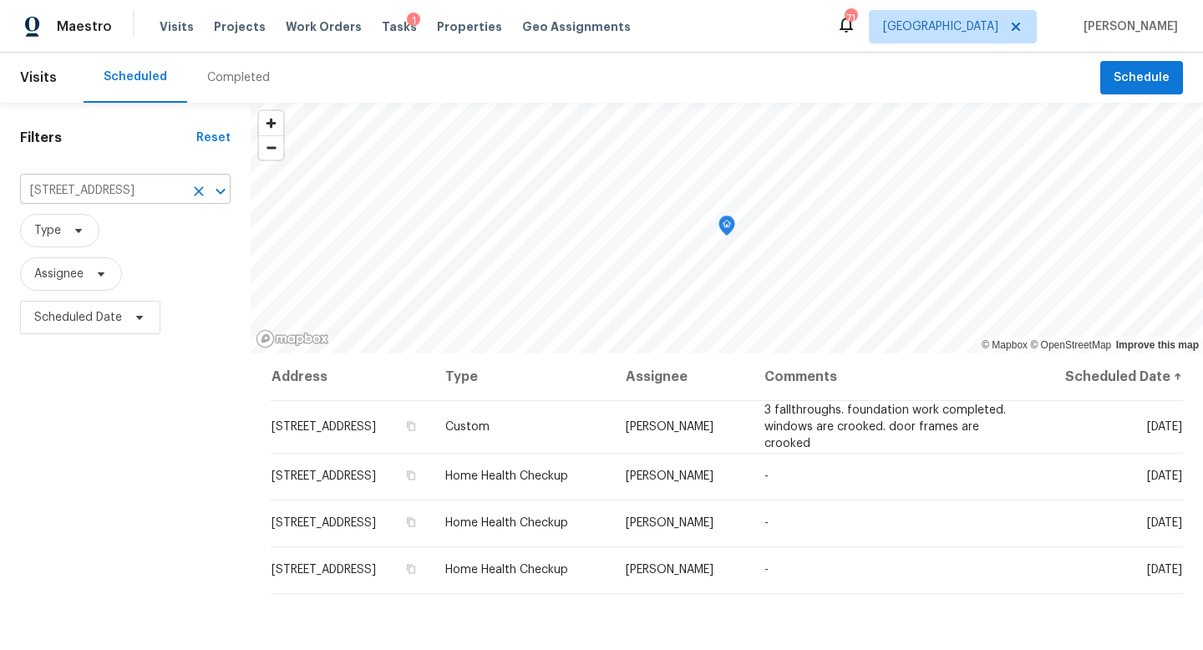
click at [196, 191] on icon "Clear" at bounding box center [199, 191] width 17 height 17
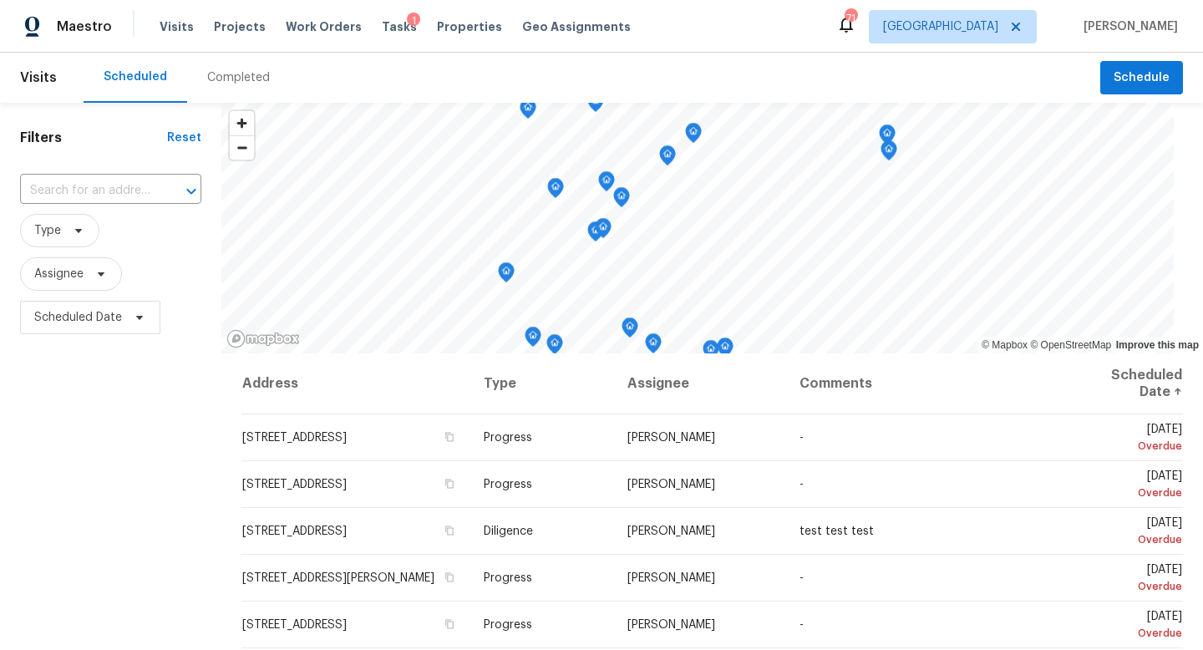
click at [96, 187] on input "text" at bounding box center [87, 191] width 135 height 26
type input "1455 elva"
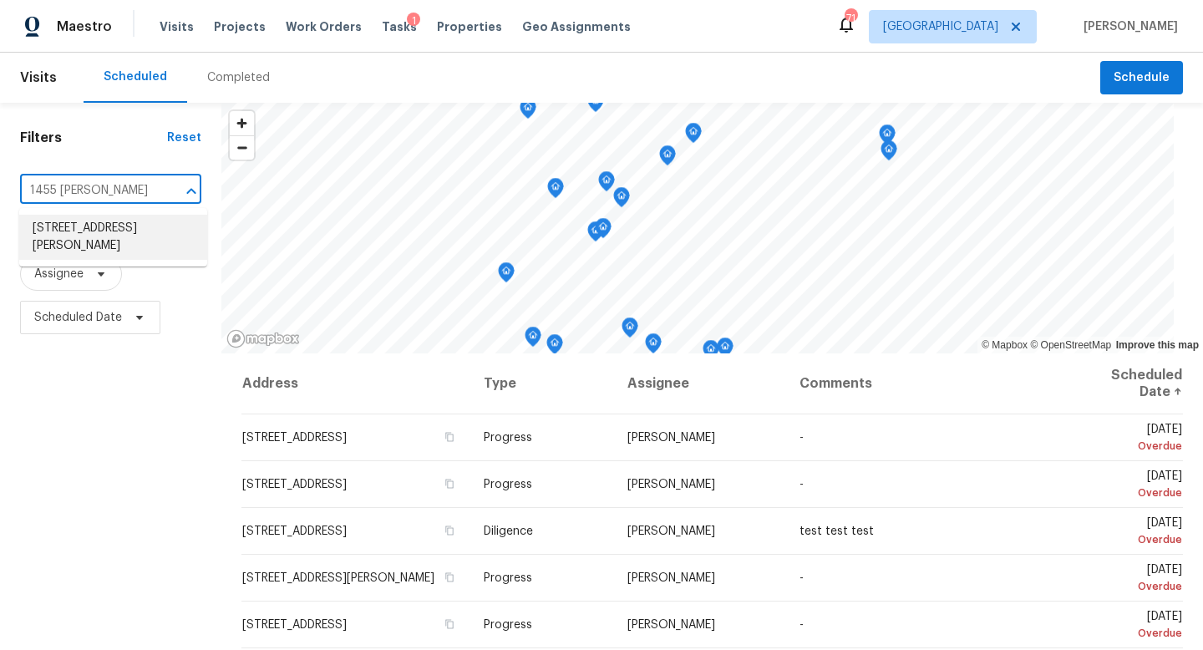
click at [103, 234] on li "1455 Elva Dr SW, Atlanta, GA 30331" at bounding box center [113, 237] width 188 height 45
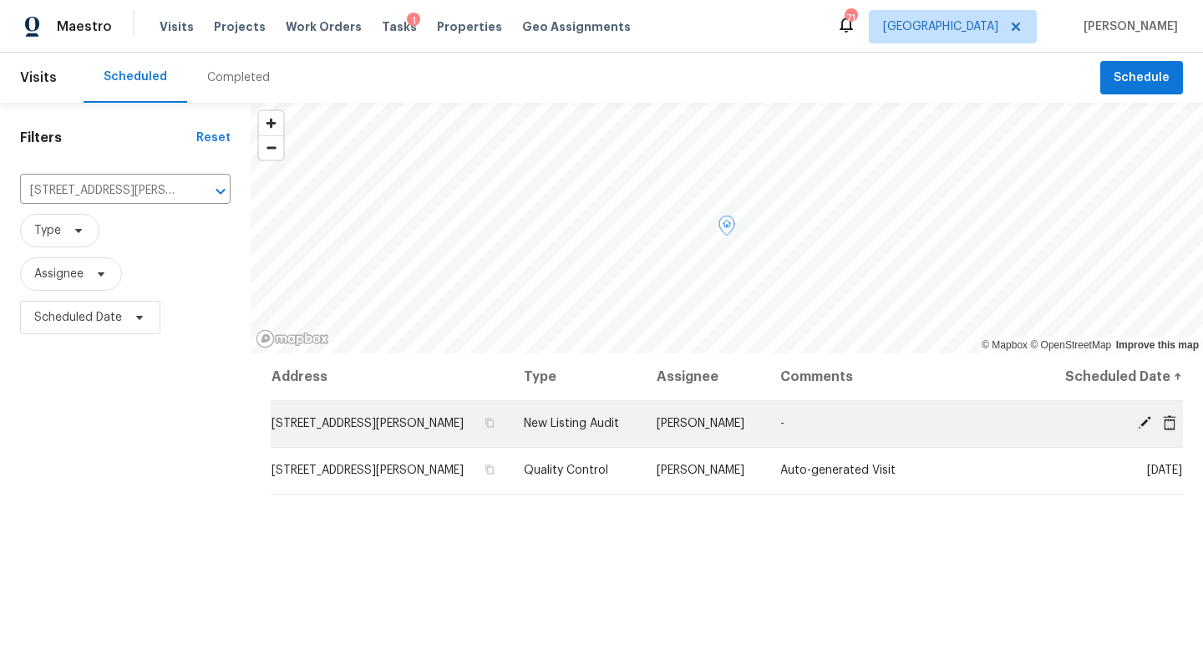
click at [1149, 420] on icon at bounding box center [1144, 422] width 13 height 13
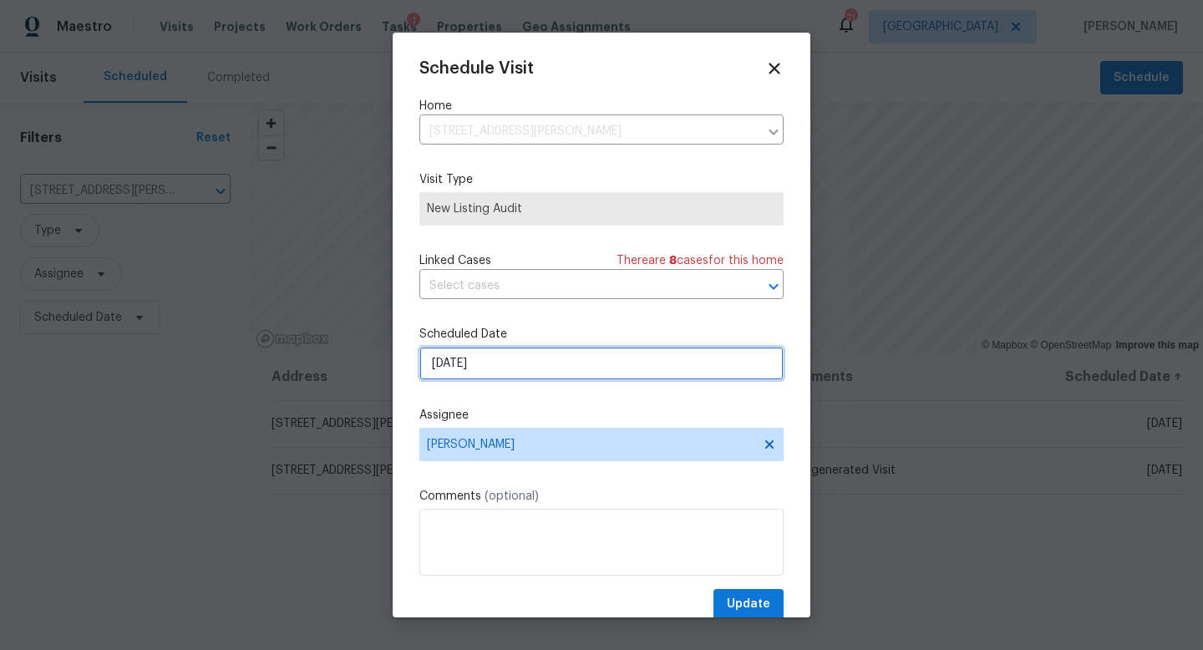
click at [582, 366] on input "9/8/2025" at bounding box center [602, 363] width 364 height 33
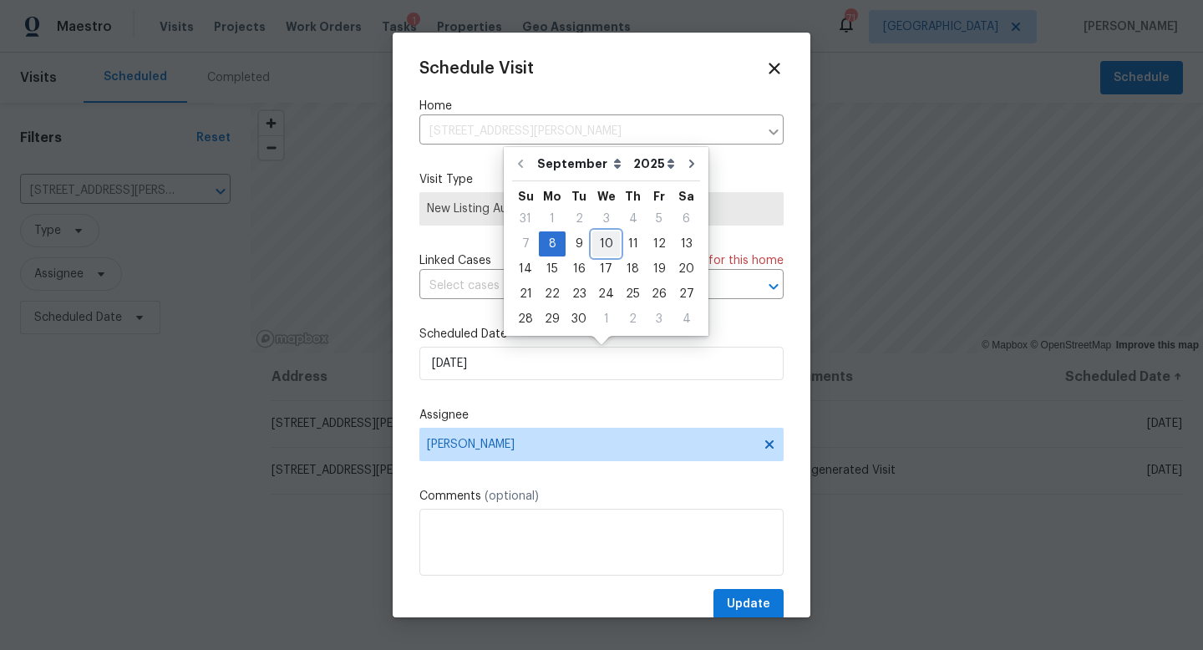
click at [596, 240] on div "10" at bounding box center [607, 243] width 28 height 23
type input "9/10/2025"
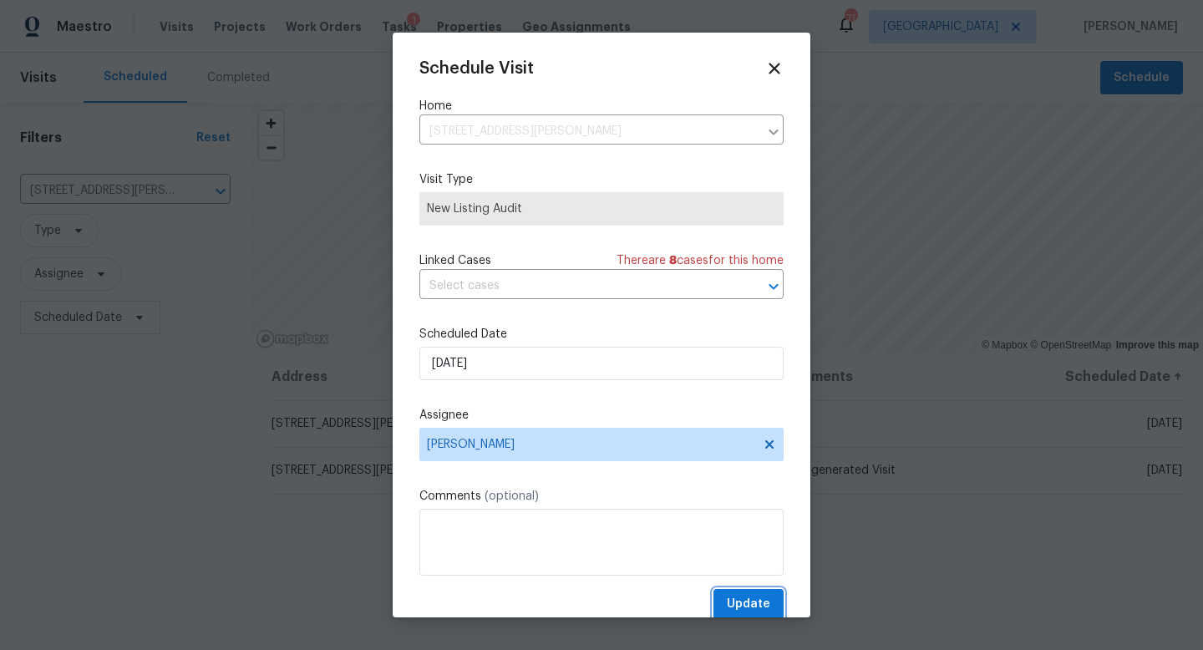
click at [751, 606] on span "Update" at bounding box center [748, 604] width 43 height 21
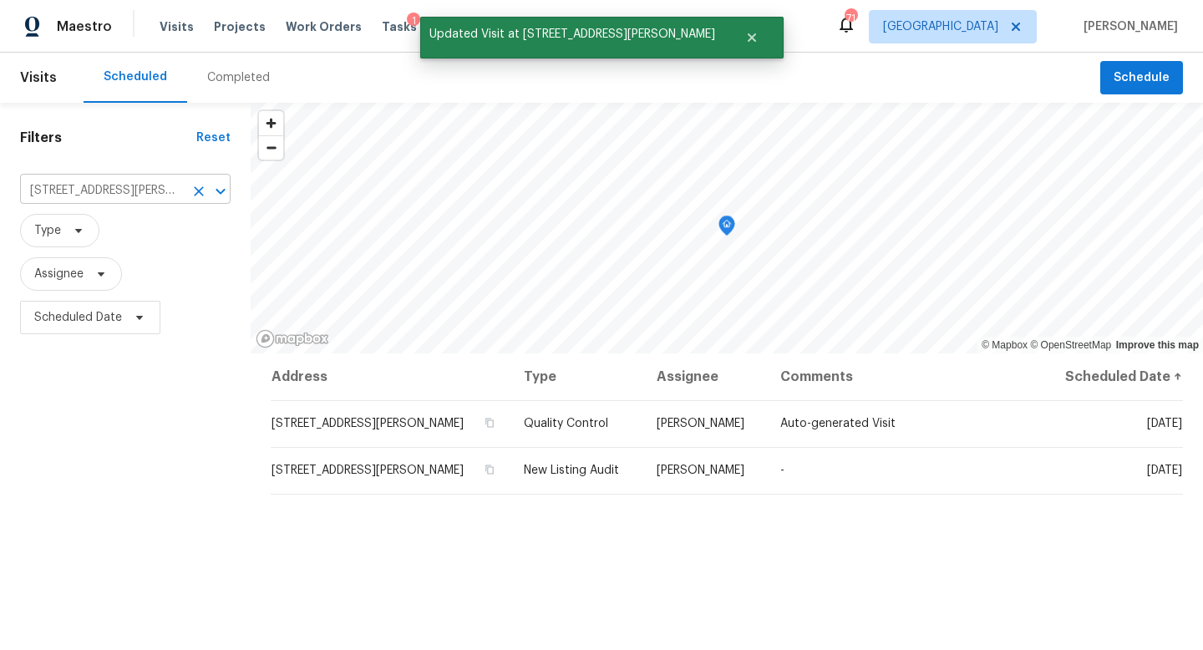
click at [201, 188] on icon "Clear" at bounding box center [199, 191] width 10 height 10
